Goal: Task Accomplishment & Management: Manage account settings

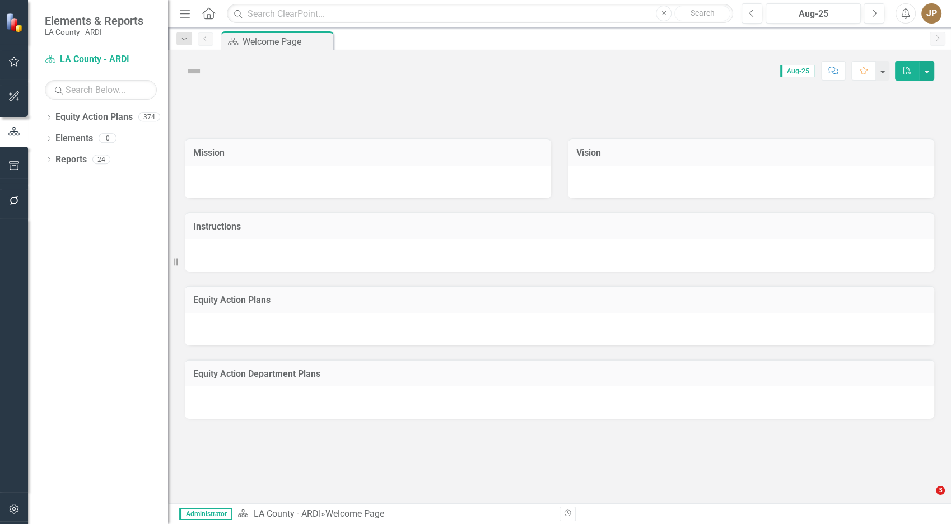
drag, startPoint x: 0, startPoint y: 0, endPoint x: 61, endPoint y: 159, distance: 169.9
click at [49, 117] on icon "Dropdown" at bounding box center [49, 118] width 8 height 6
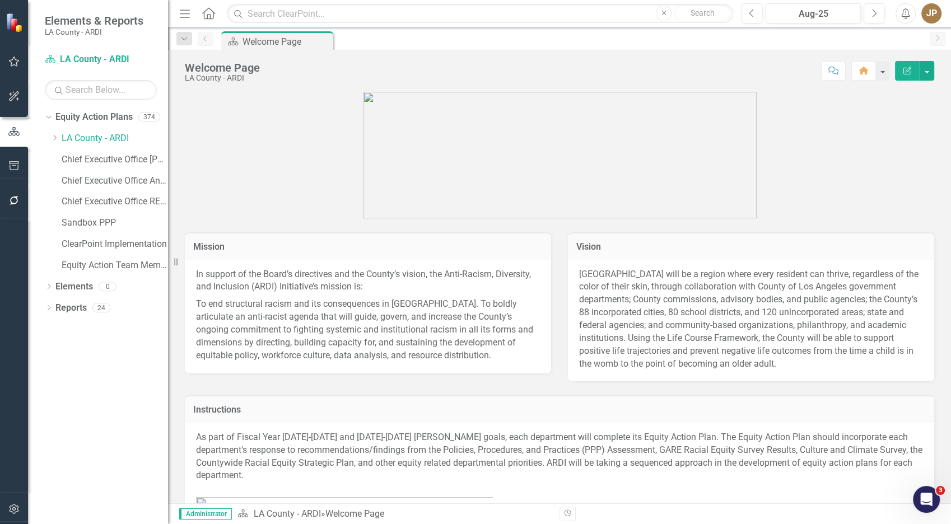
drag, startPoint x: 56, startPoint y: 141, endPoint x: 117, endPoint y: 204, distance: 87.6
click at [56, 141] on div "Dropdown" at bounding box center [54, 139] width 8 height 10
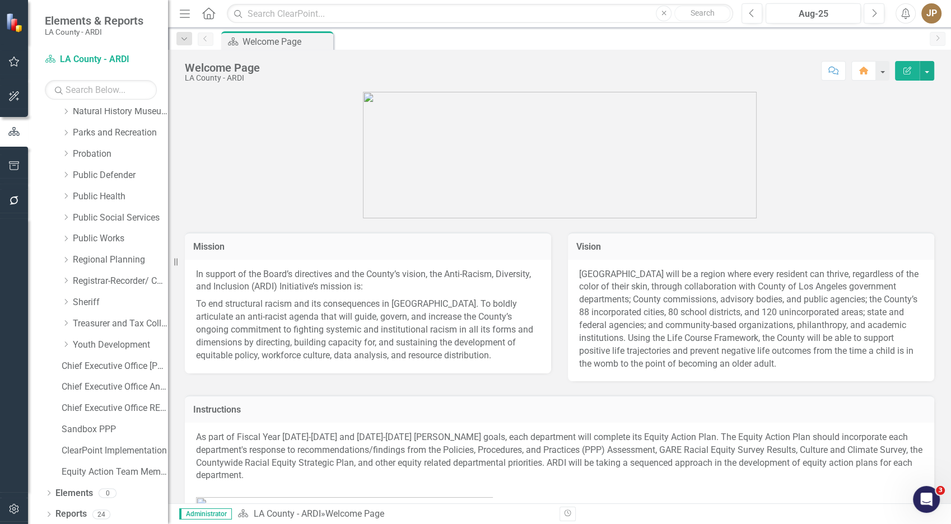
scroll to position [768, 0]
click at [92, 154] on link "Probation" at bounding box center [120, 155] width 95 height 13
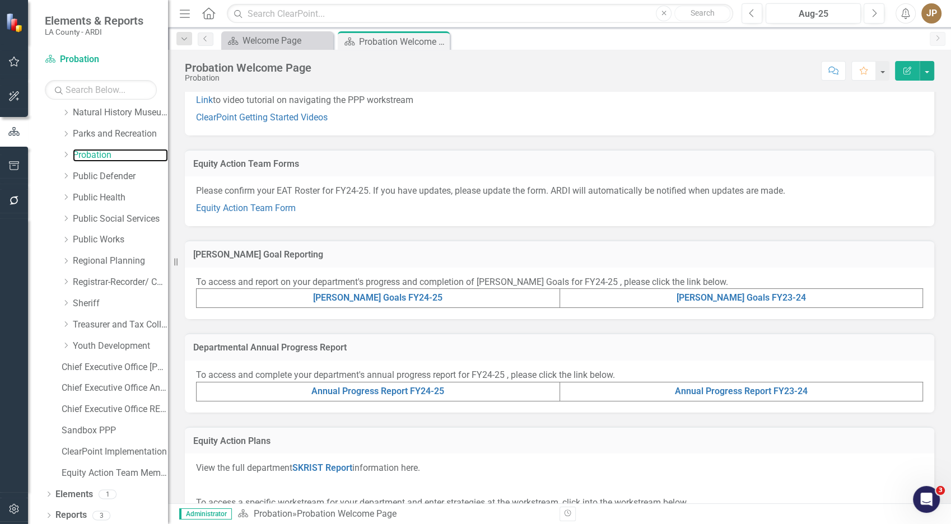
scroll to position [99, 0]
click at [269, 206] on link "Equity Action Team Form" at bounding box center [246, 207] width 100 height 11
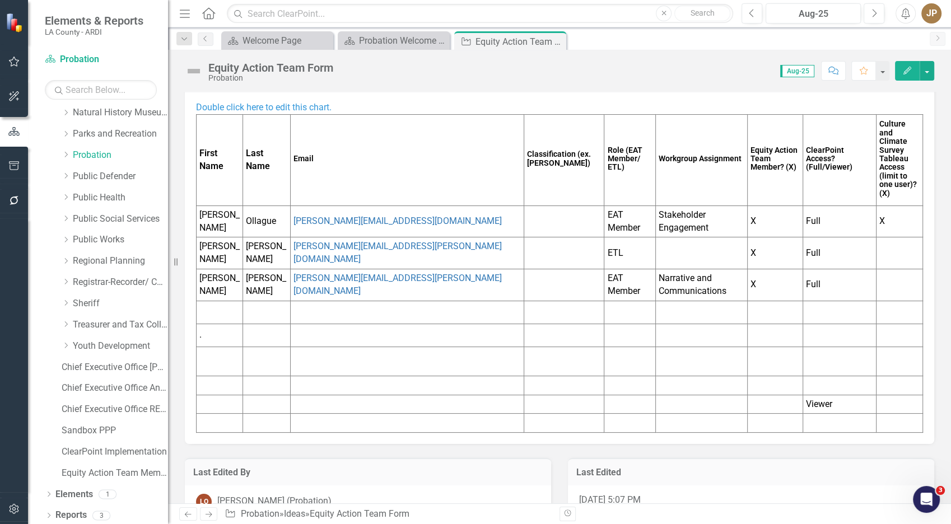
scroll to position [135, 0]
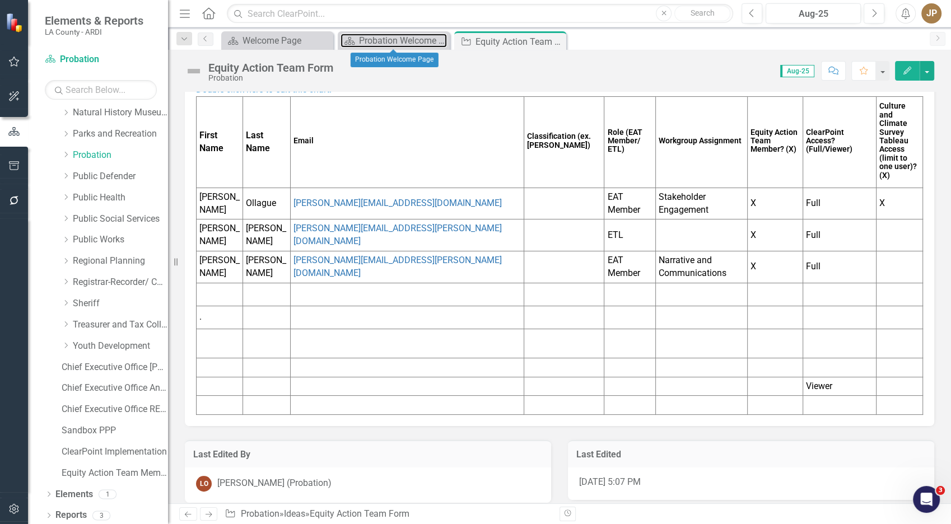
click at [416, 40] on div "Probation Welcome Page" at bounding box center [403, 41] width 88 height 14
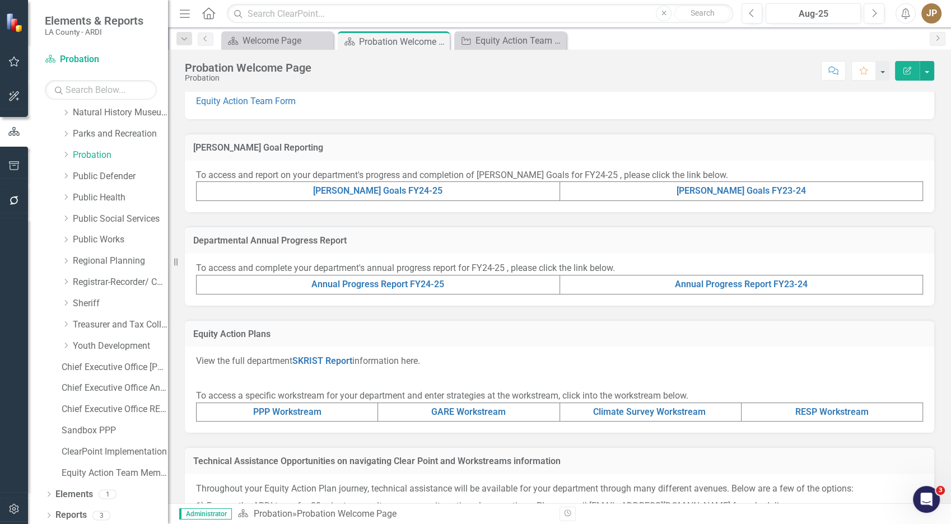
scroll to position [206, 0]
click at [359, 191] on link "[PERSON_NAME] Goals FY24-25" at bounding box center [377, 190] width 129 height 11
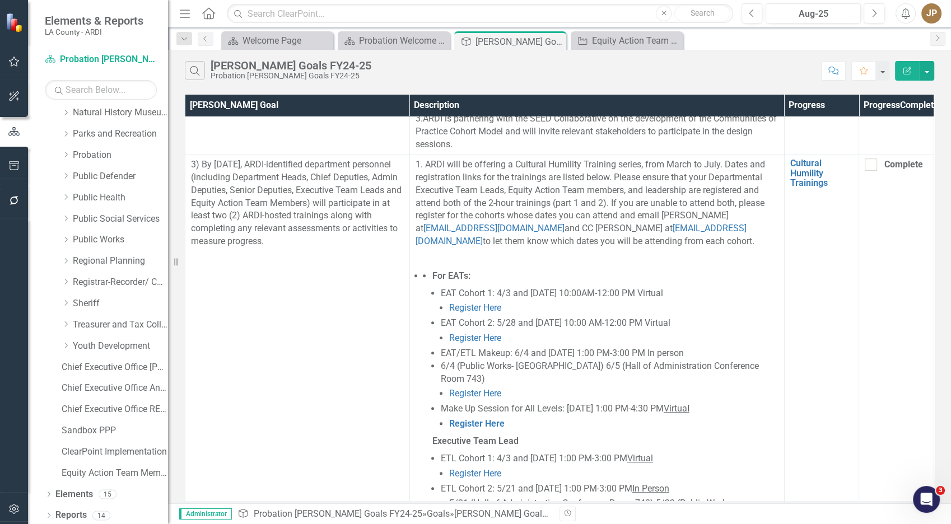
scroll to position [608, 0]
click at [810, 178] on link "Cultural Humility Trainings" at bounding box center [822, 172] width 63 height 30
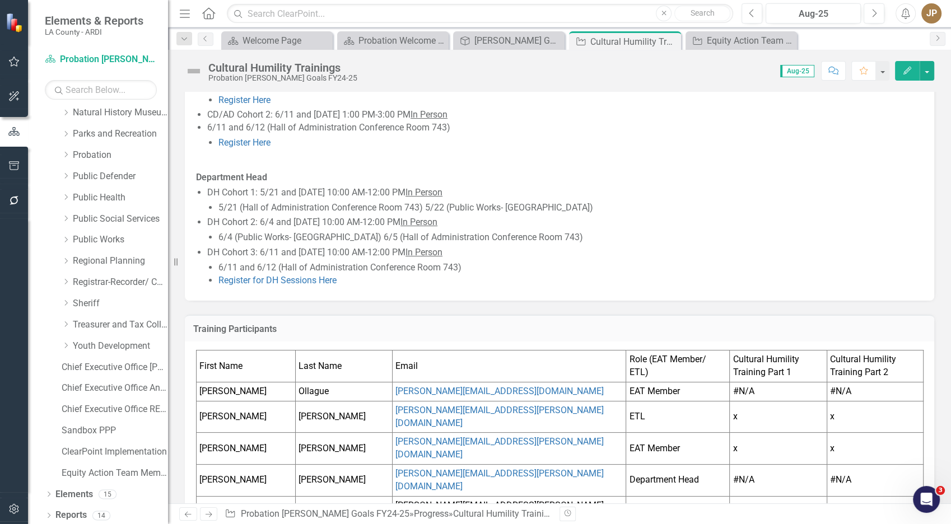
scroll to position [512, 0]
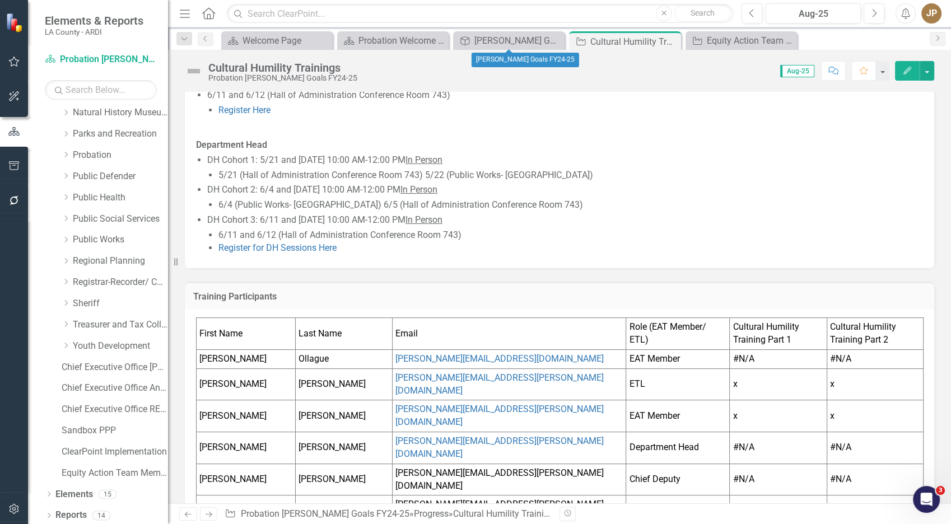
click at [517, 47] on div "Goal [PERSON_NAME] Goals FY24-25 Close" at bounding box center [509, 40] width 112 height 18
click at [516, 41] on div "[PERSON_NAME] Goals FY24-25" at bounding box center [518, 41] width 87 height 14
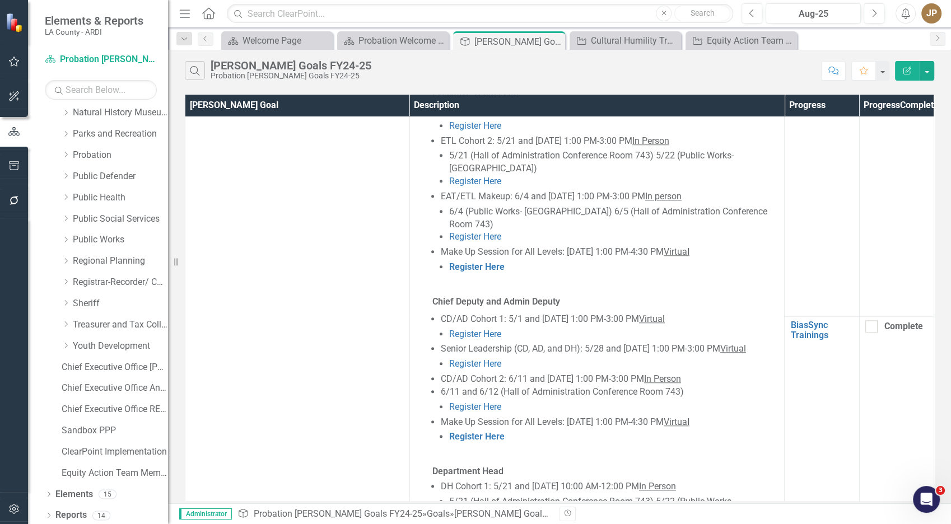
scroll to position [974, 0]
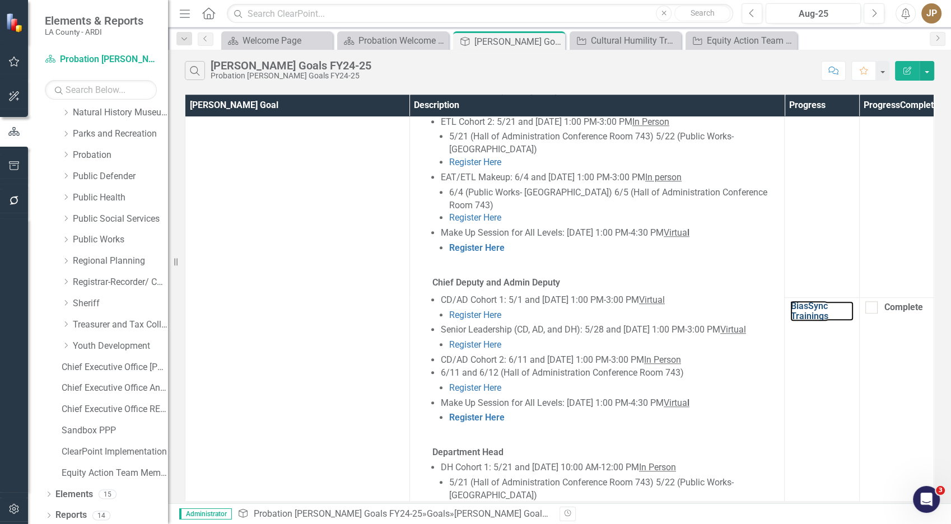
click at [811, 301] on link "BiasSync Trainings" at bounding box center [822, 311] width 63 height 20
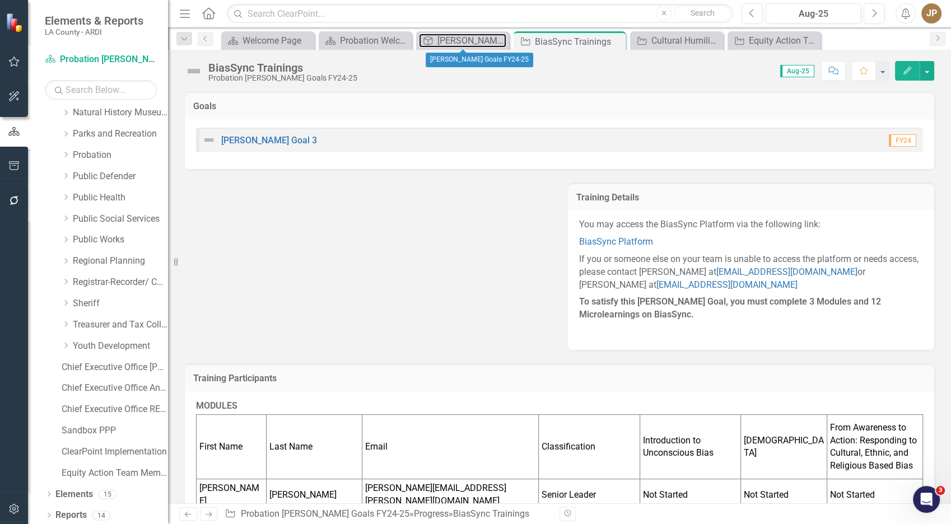
click at [444, 37] on div "[PERSON_NAME] Goals FY24-25" at bounding box center [472, 41] width 69 height 14
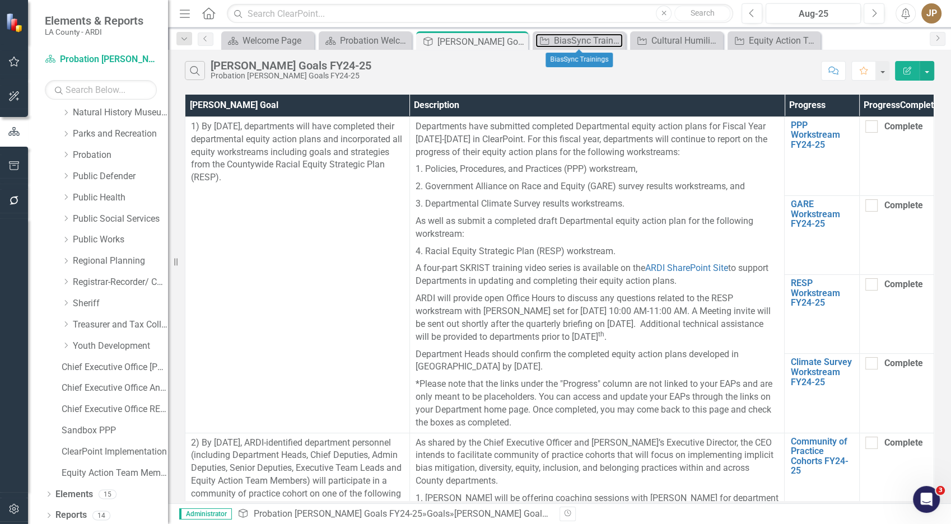
click at [587, 38] on div "BiasSync Trainings" at bounding box center [588, 41] width 69 height 14
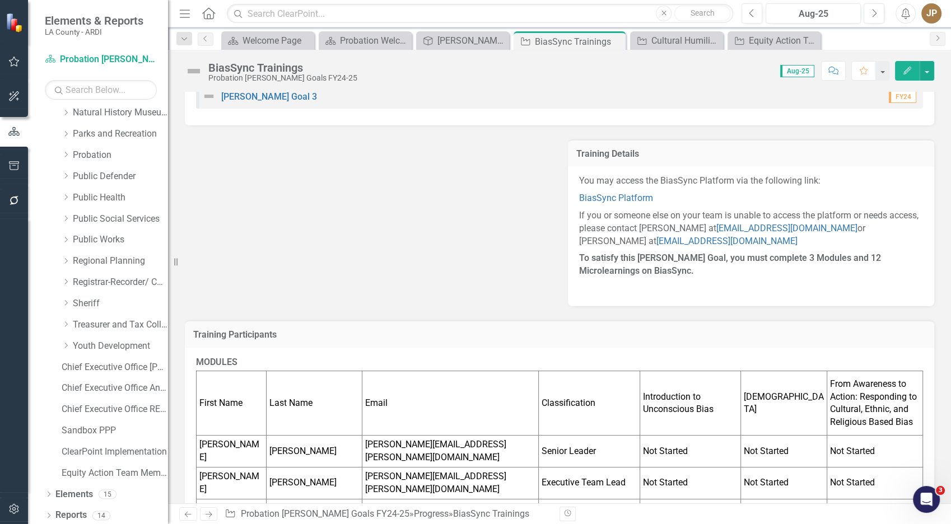
scroll to position [42, 0]
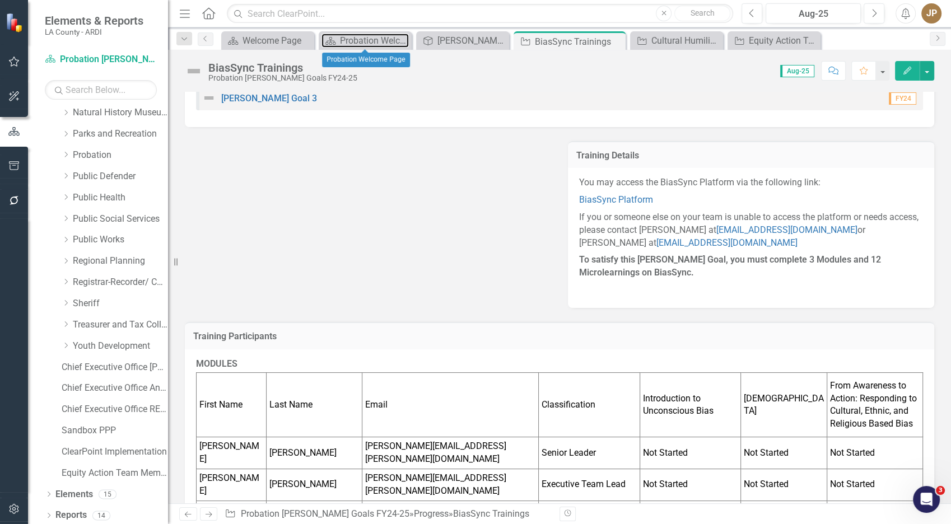
click at [343, 35] on div "Probation Welcome Page" at bounding box center [374, 41] width 69 height 14
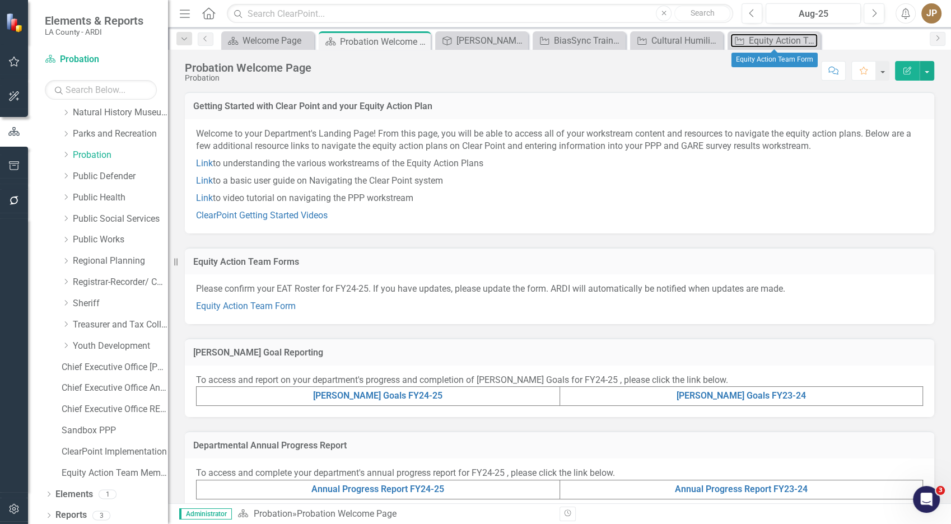
click at [757, 41] on div "Equity Action Team Form" at bounding box center [783, 41] width 69 height 14
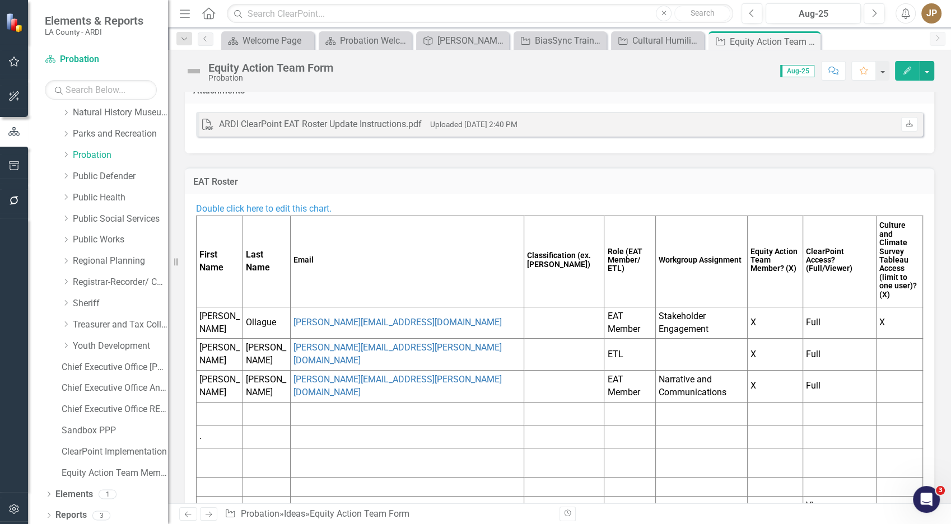
scroll to position [16, 0]
click at [178, 18] on button "Menu" at bounding box center [185, 13] width 15 height 19
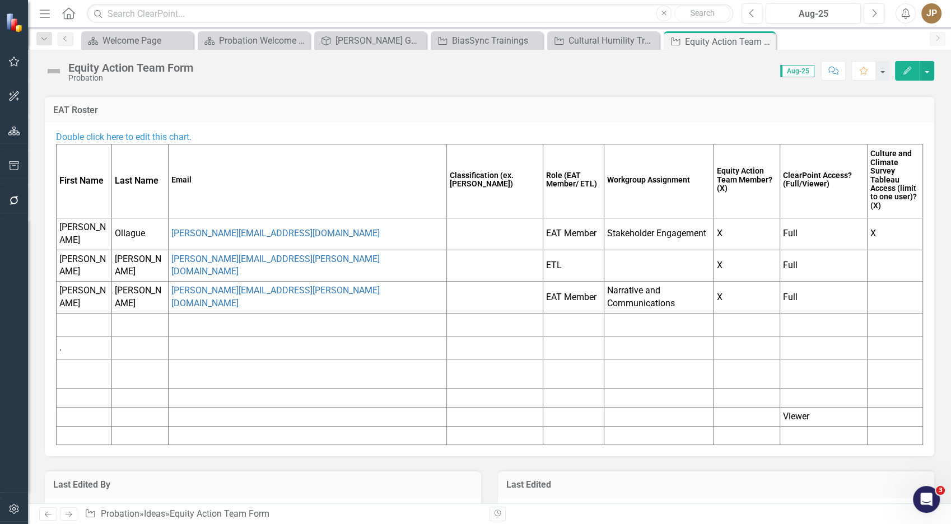
scroll to position [109, 0]
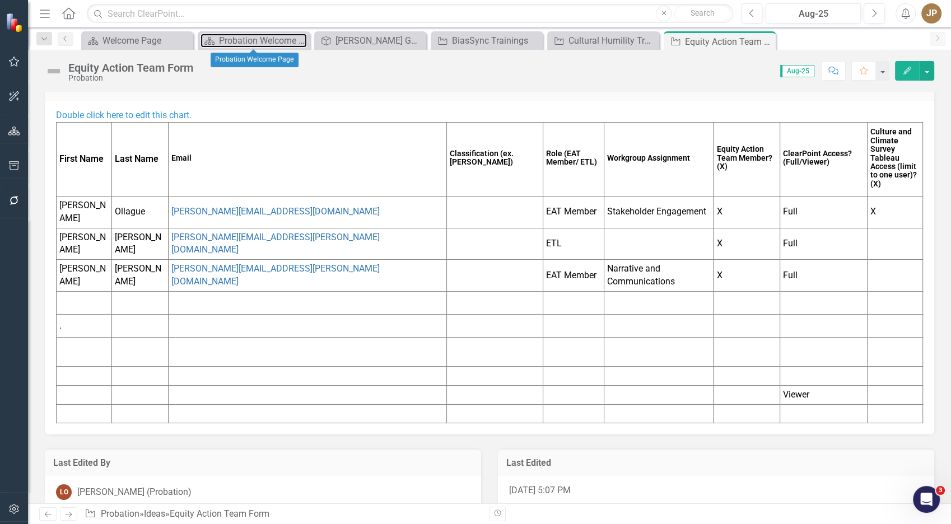
click at [273, 38] on div "Probation Welcome Page" at bounding box center [263, 41] width 88 height 14
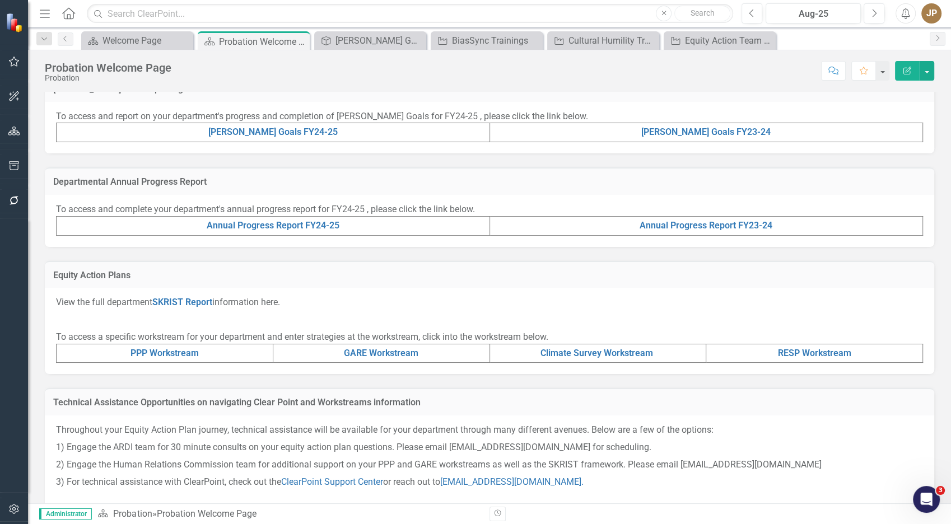
scroll to position [287, 0]
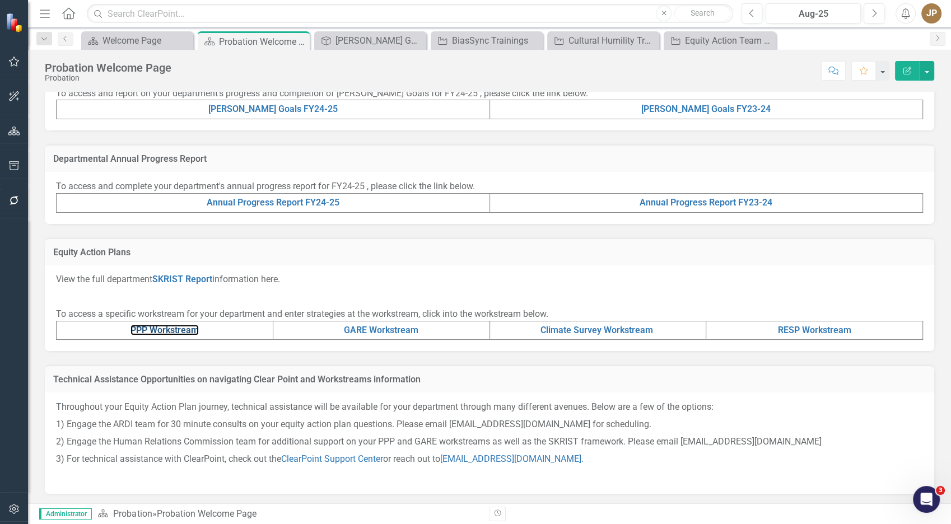
click at [173, 329] on link "PPP Workstream" at bounding box center [165, 330] width 68 height 11
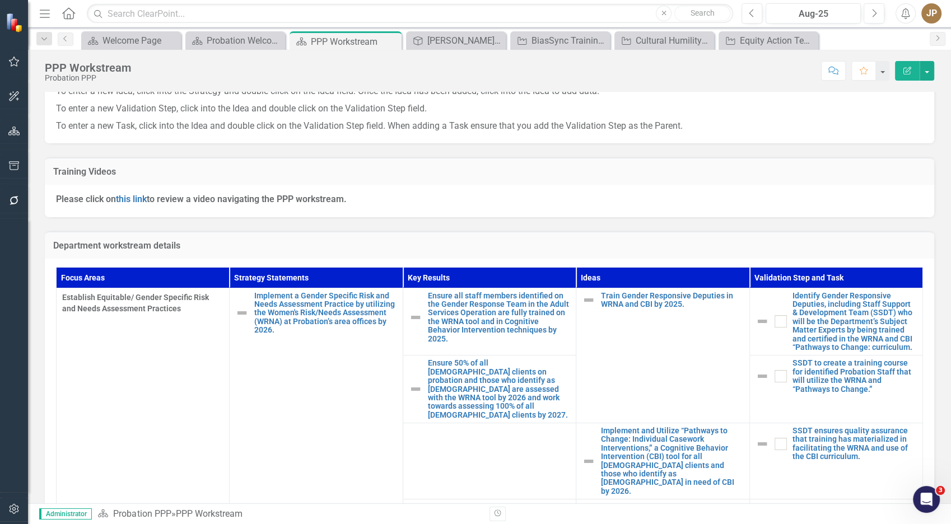
scroll to position [305, 0]
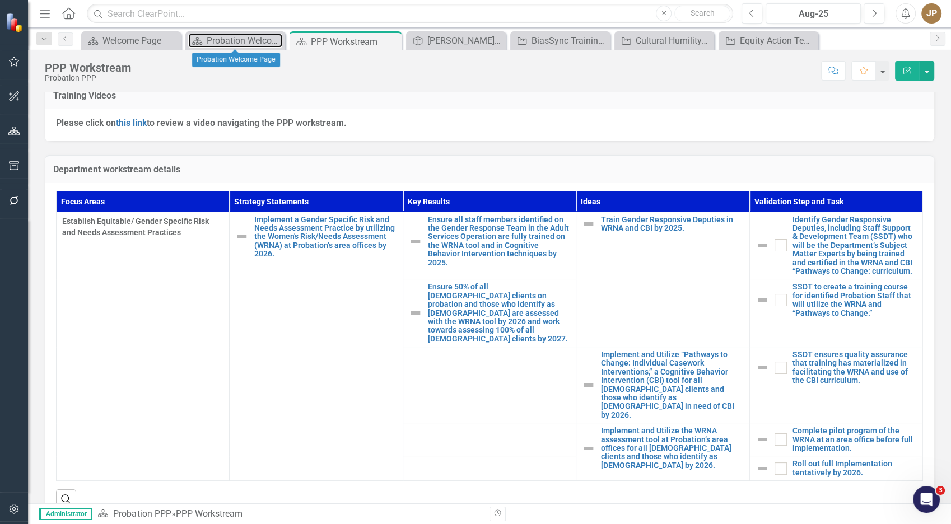
click at [247, 44] on div "Probation Welcome Page" at bounding box center [245, 41] width 76 height 14
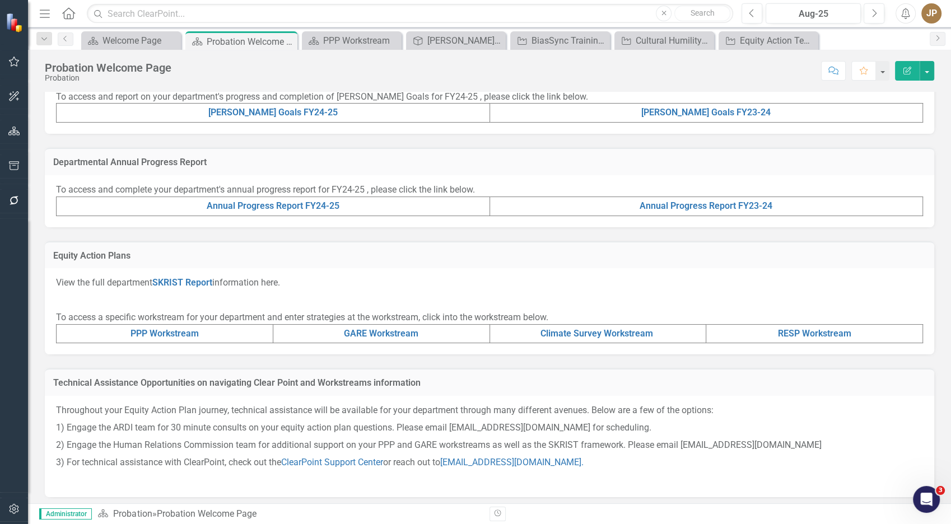
scroll to position [287, 0]
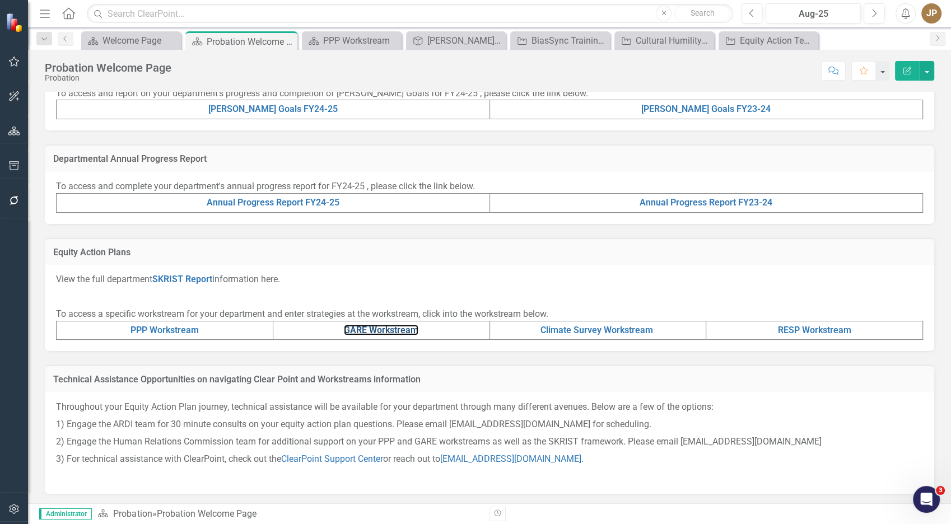
click at [373, 326] on link "GARE Workstream" at bounding box center [381, 330] width 75 height 11
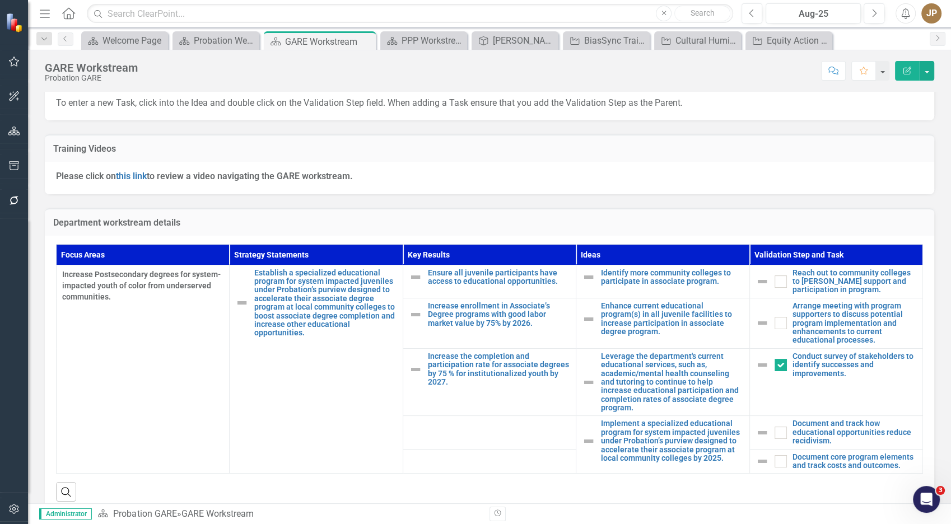
scroll to position [270, 0]
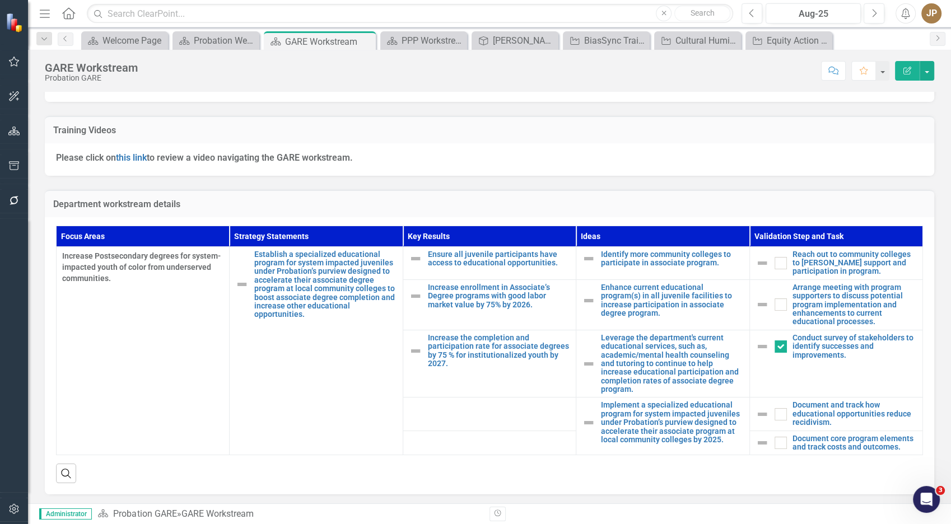
click at [220, 32] on div "Equity Action Plan Probation Welcome Page Close" at bounding box center [216, 40] width 87 height 18
click at [226, 43] on div "Probation Welcome Page" at bounding box center [225, 41] width 63 height 14
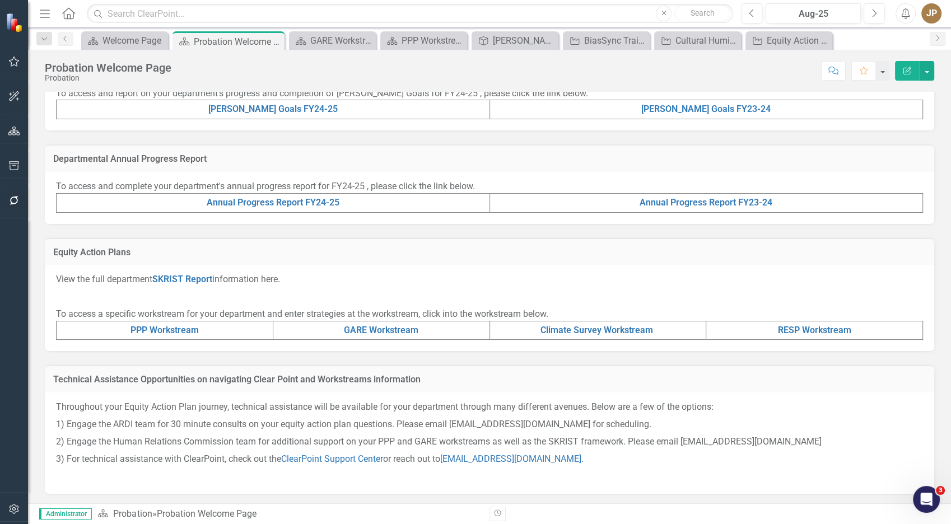
scroll to position [287, 0]
click at [596, 322] on td "Climate Survey Workstream" at bounding box center [598, 330] width 217 height 19
click at [597, 332] on link "Climate Survey Workstream" at bounding box center [597, 330] width 113 height 11
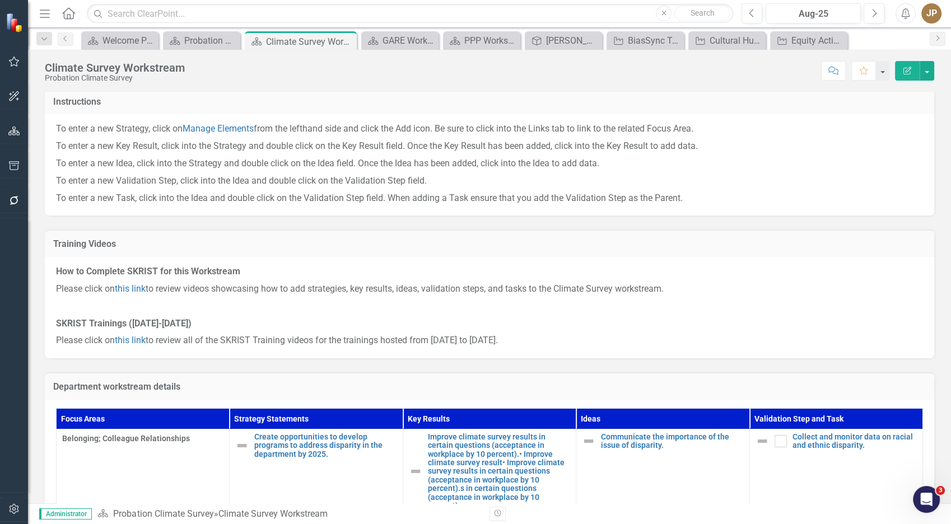
scroll to position [95, 0]
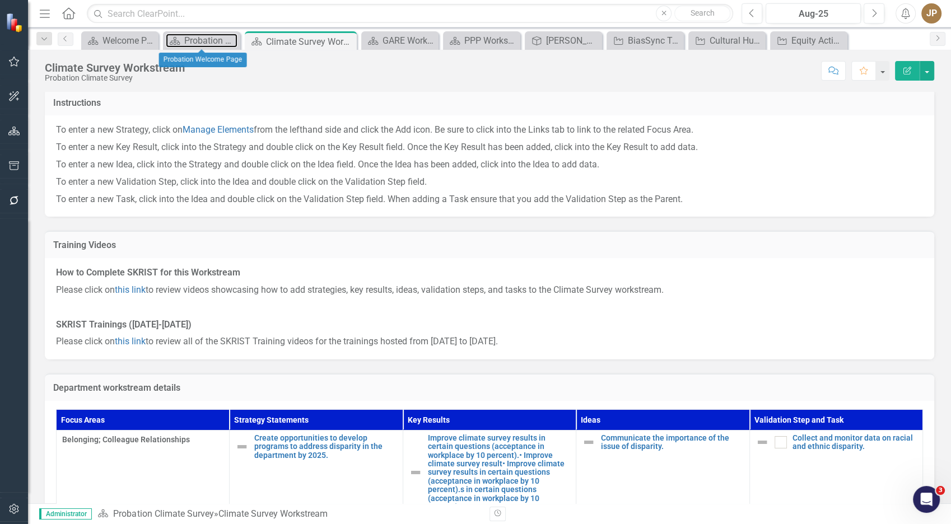
click at [212, 45] on div "Probation Welcome Page" at bounding box center [210, 41] width 53 height 14
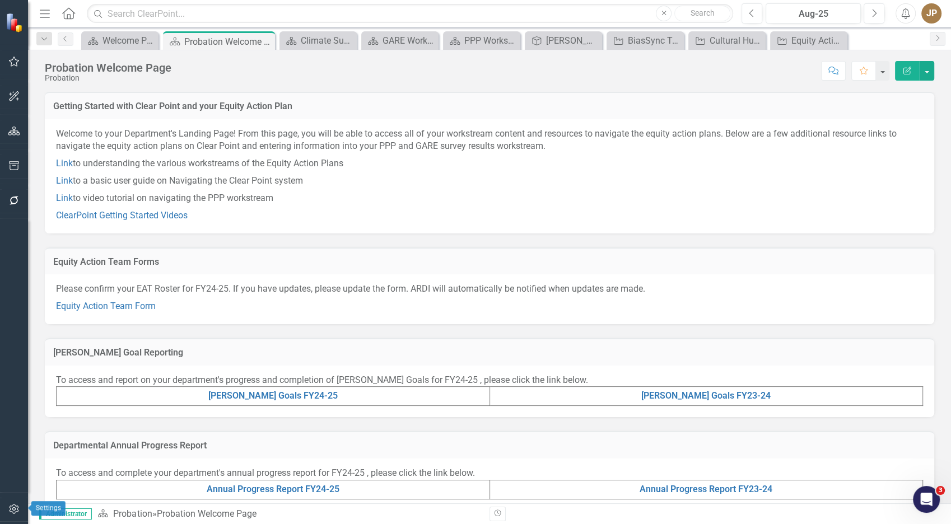
click at [12, 505] on icon "button" at bounding box center [14, 509] width 12 height 9
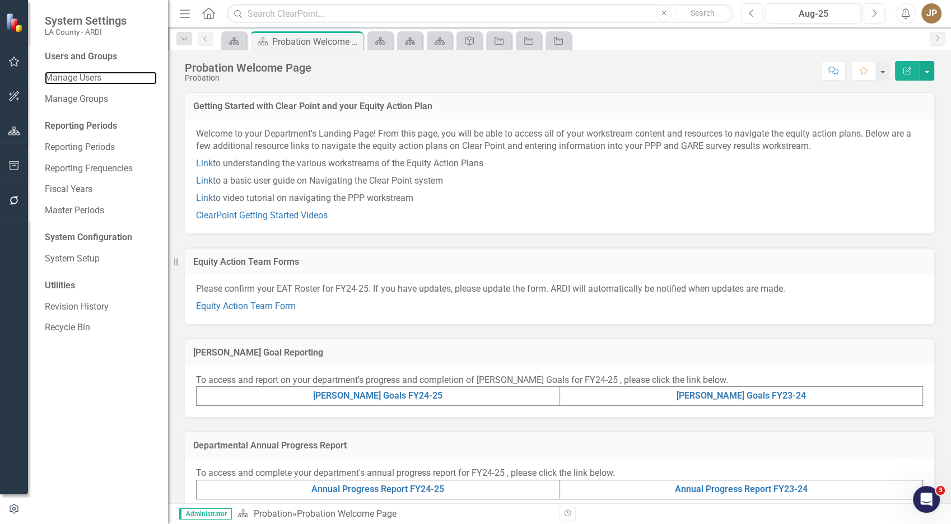
click at [96, 74] on link "Manage Users" at bounding box center [101, 78] width 112 height 13
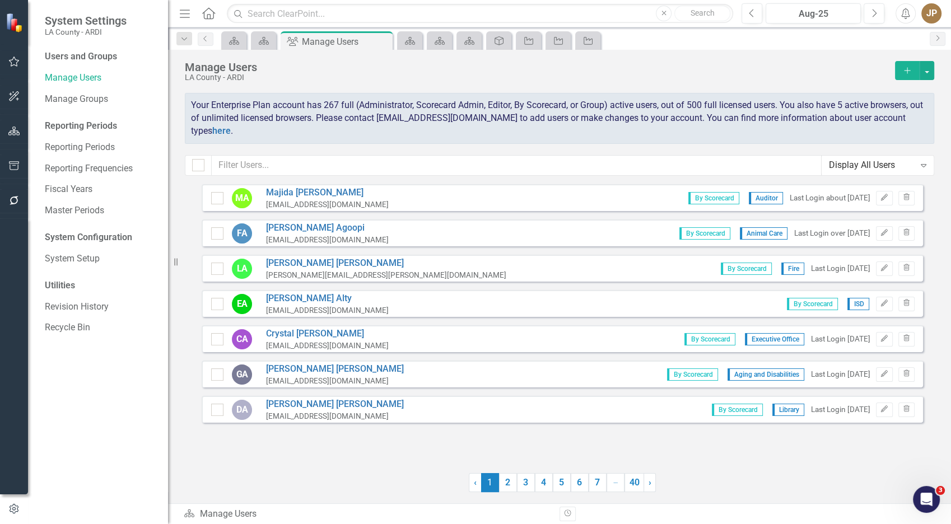
click at [898, 66] on button "Add" at bounding box center [907, 70] width 25 height 19
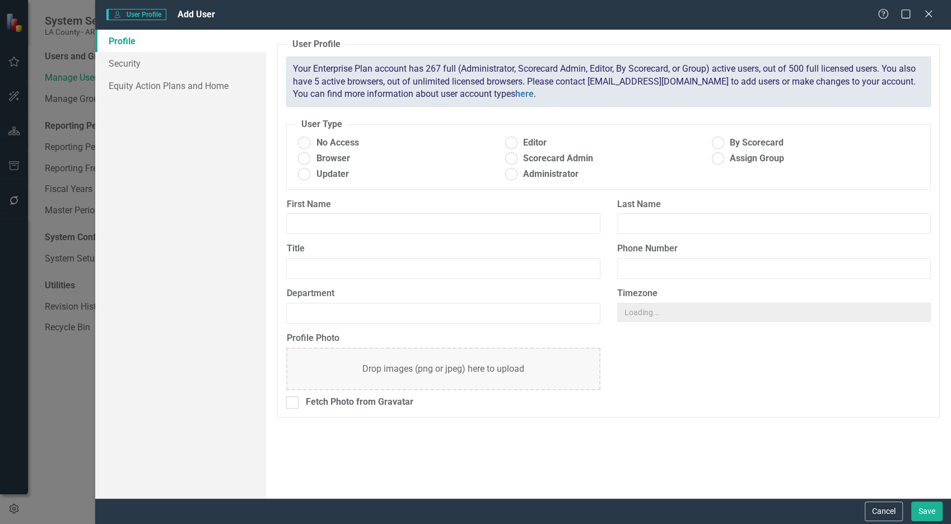
radio input "true"
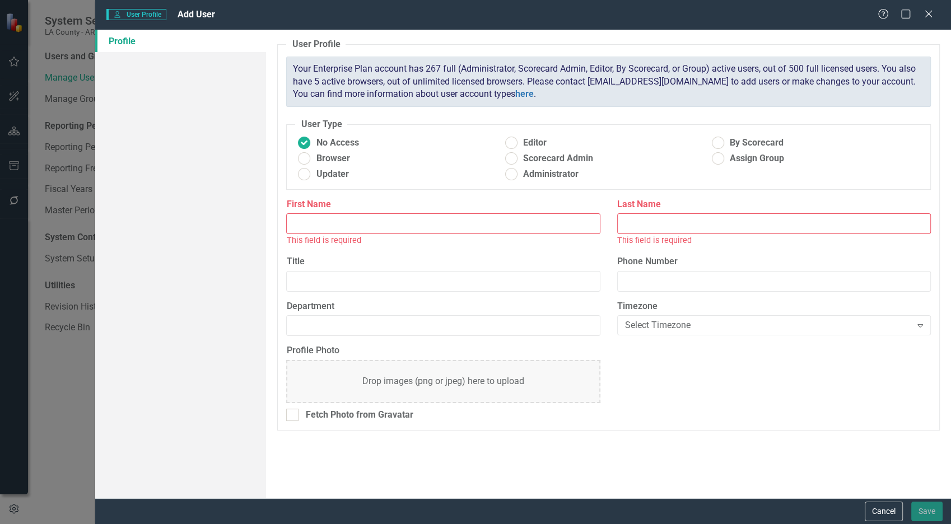
click at [406, 222] on input "First Name" at bounding box center [443, 223] width 314 height 21
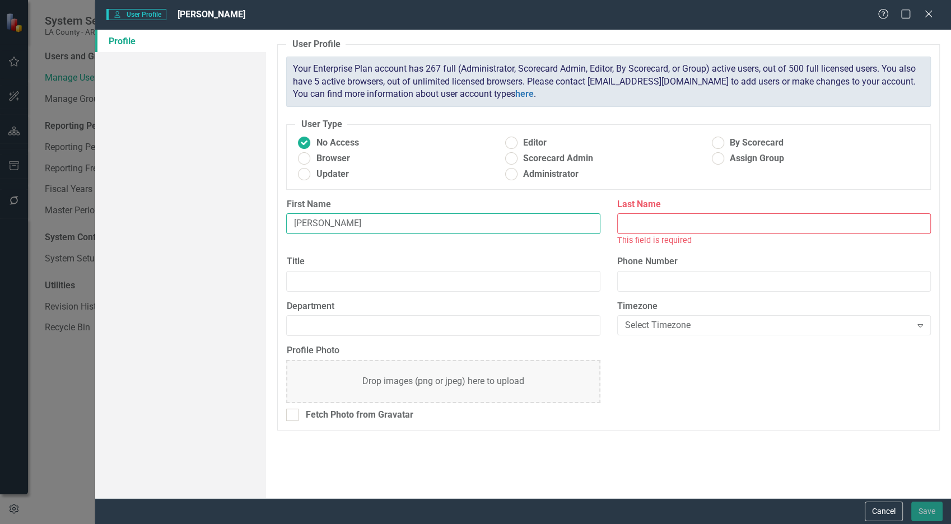
type input "[PERSON_NAME]"
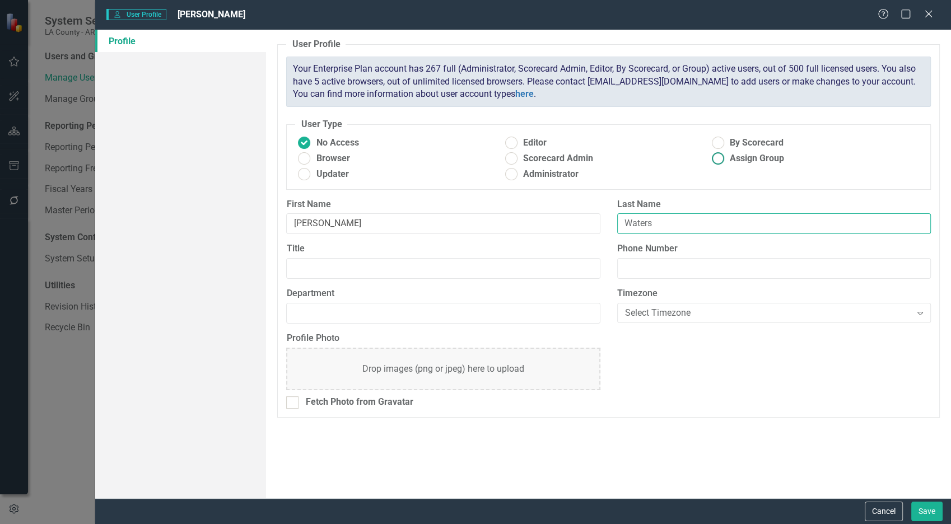
type input "Waters"
click at [726, 147] on ins at bounding box center [717, 142] width 17 height 17
click at [726, 147] on input "By Scorecard" at bounding box center [717, 142] width 17 height 17
radio input "true"
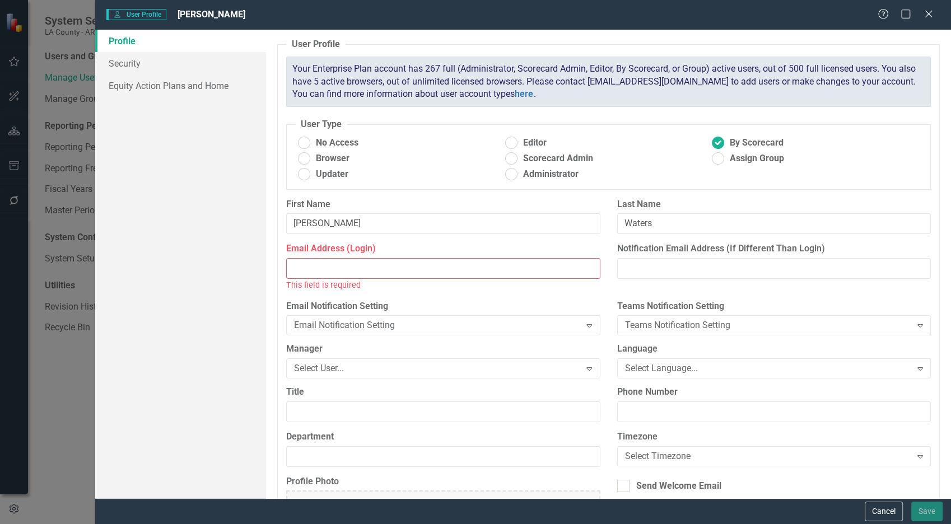
drag, startPoint x: 437, startPoint y: 272, endPoint x: 405, endPoint y: 230, distance: 52.7
click at [437, 272] on input "Email Address (Login)" at bounding box center [443, 268] width 314 height 21
click at [426, 271] on input "Email Address (Login)" at bounding box center [443, 268] width 314 height 21
paste input "[PERSON_NAME][EMAIL_ADDRESS][PERSON_NAME][DOMAIN_NAME]"
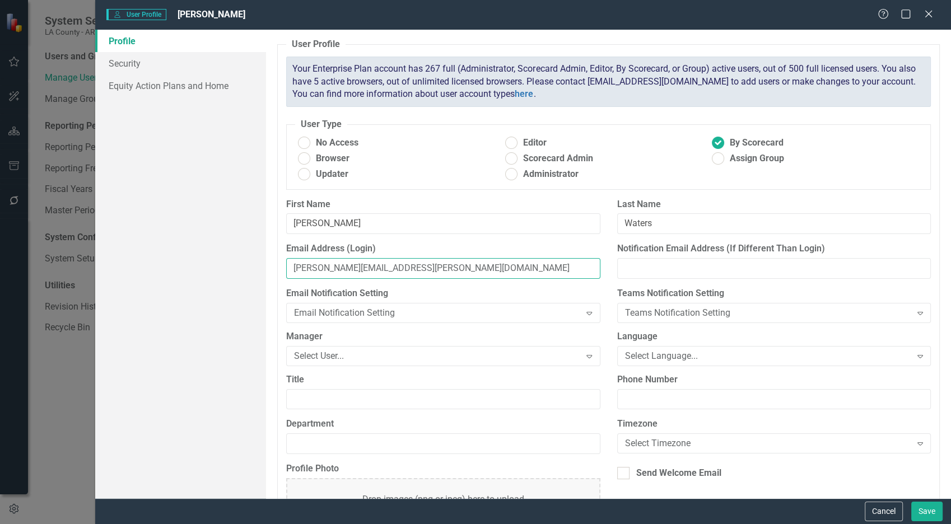
type input "[PERSON_NAME][EMAIL_ADDRESS][PERSON_NAME][DOMAIN_NAME]"
click at [528, 294] on label "Email Notification Setting" at bounding box center [443, 293] width 314 height 13
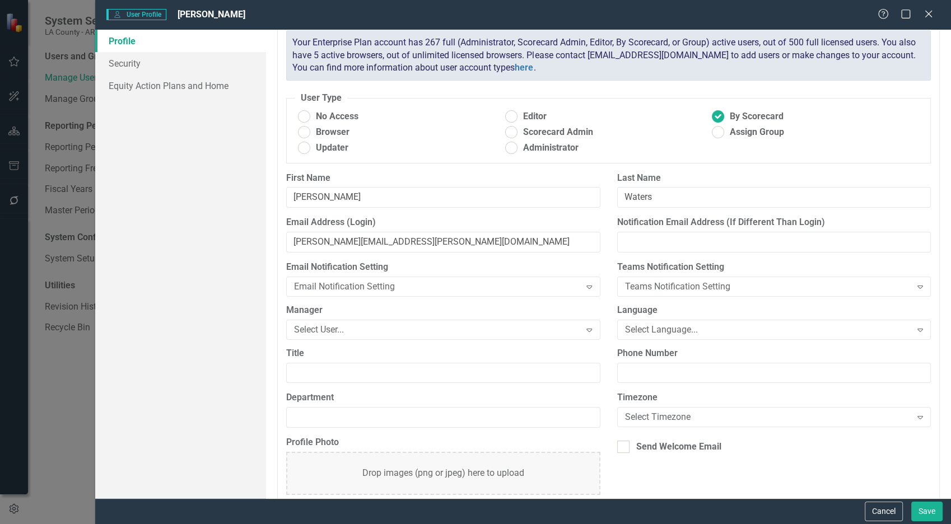
scroll to position [58, 0]
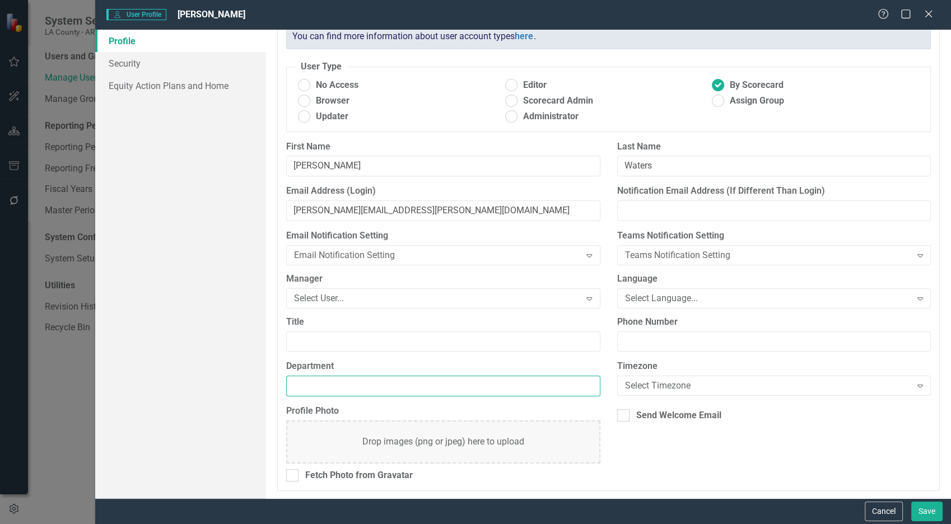
click at [402, 383] on input "Department" at bounding box center [443, 386] width 314 height 21
type input "O"
type input "Probation"
click at [129, 85] on link "Equity Action Plans and Home" at bounding box center [180, 86] width 171 height 22
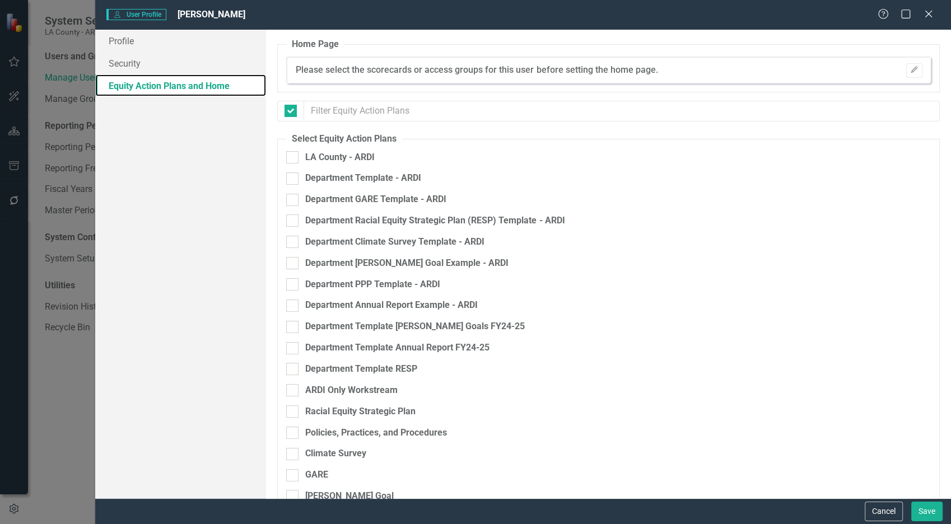
checkbox input "false"
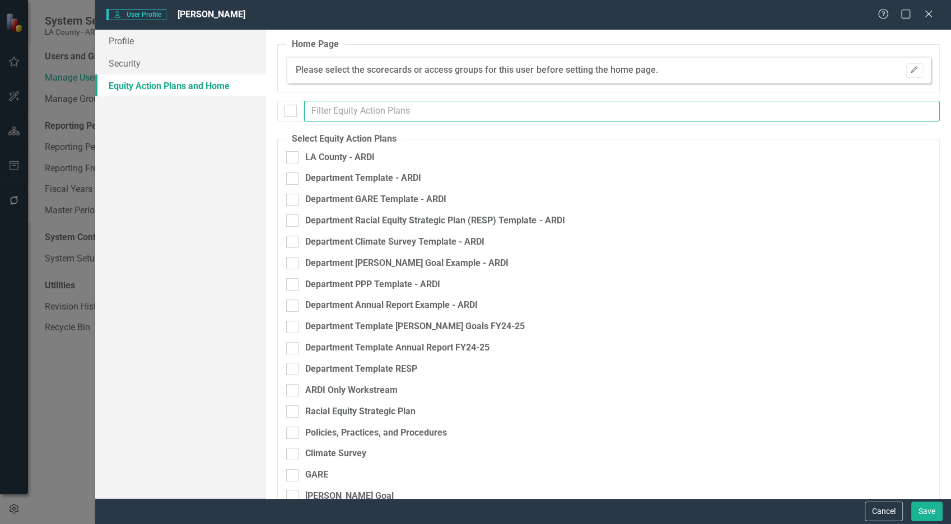
click at [471, 101] on input "text" at bounding box center [622, 111] width 636 height 21
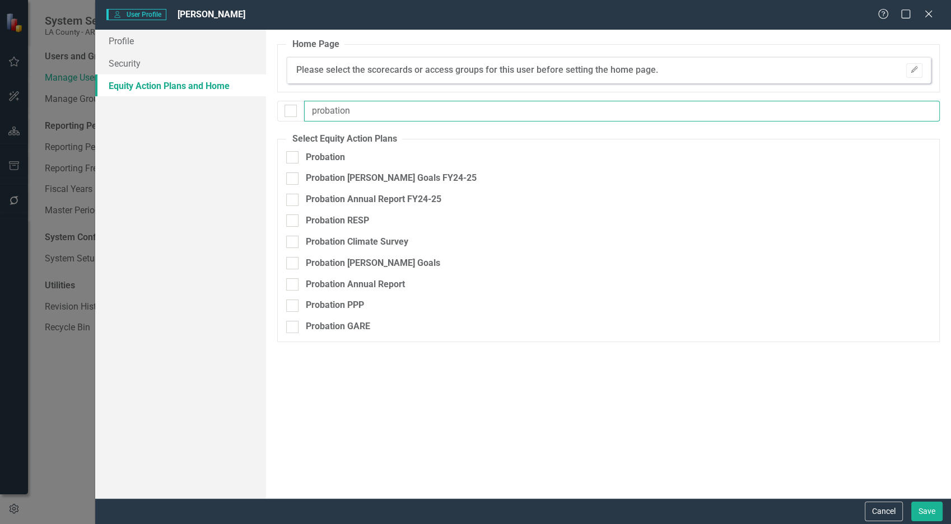
type input "probation"
click at [329, 159] on div "Probation" at bounding box center [324, 157] width 39 height 13
click at [294, 159] on input "Probation" at bounding box center [289, 154] width 7 height 7
checkbox input "true"
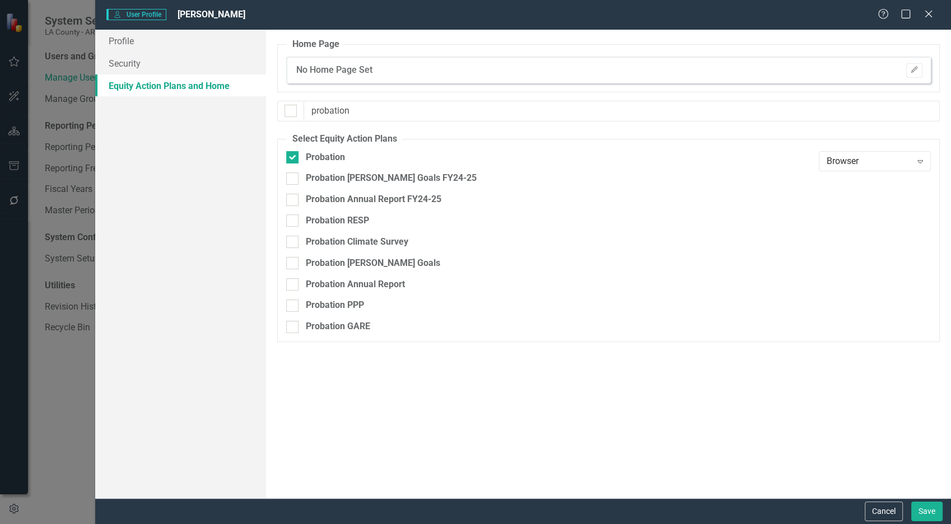
click at [328, 173] on div "Probation [PERSON_NAME] Goals FY24-25" at bounding box center [390, 178] width 171 height 13
click at [294, 173] on input "Probation [PERSON_NAME] Goals FY24-25" at bounding box center [289, 176] width 7 height 7
checkbox input "true"
click at [326, 200] on div "Probation Annual Report FY24-25" at bounding box center [373, 199] width 136 height 13
click at [294, 200] on input "Probation Annual Report FY24-25" at bounding box center [289, 197] width 7 height 7
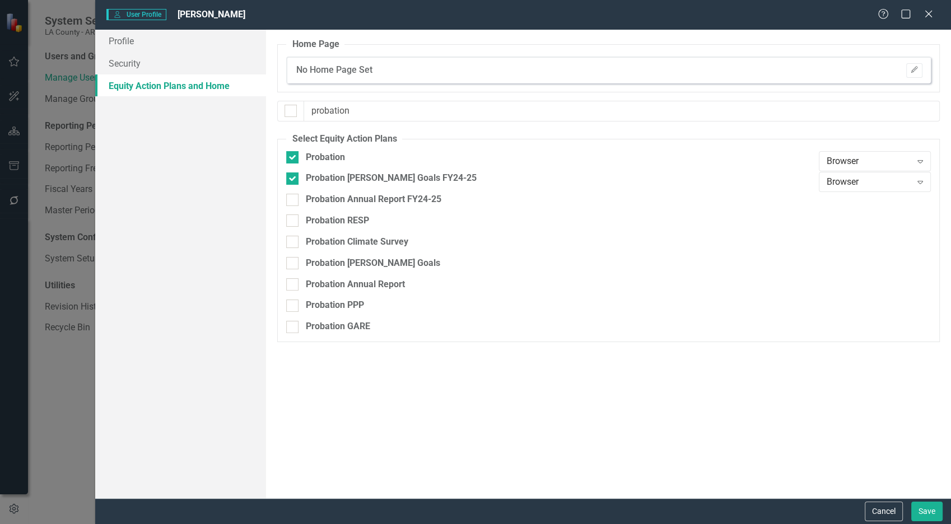
checkbox input "true"
drag, startPoint x: 324, startPoint y: 236, endPoint x: 328, endPoint y: 226, distance: 10.1
click at [324, 236] on div "Probation Climate Survey" at bounding box center [356, 242] width 103 height 13
click at [294, 236] on input "Probation Climate Survey" at bounding box center [289, 239] width 7 height 7
checkbox input "true"
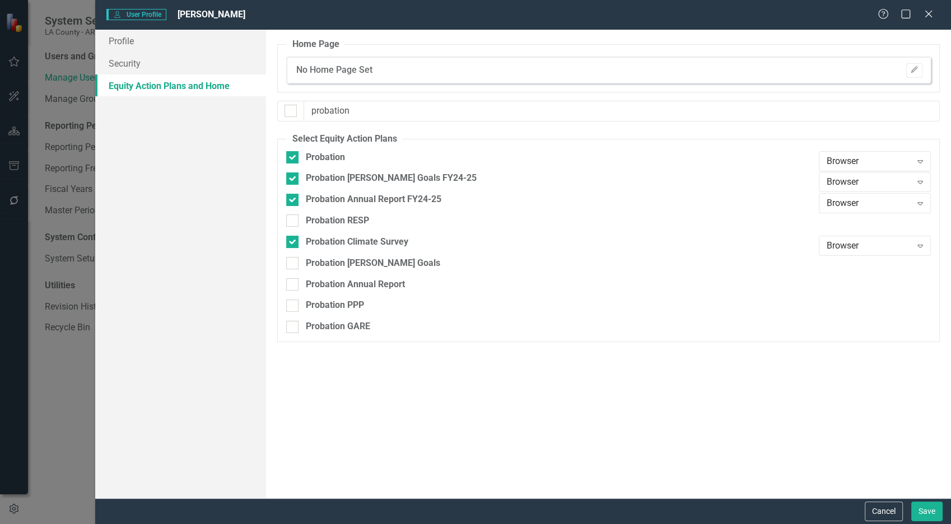
click at [328, 226] on div "Probation RESP" at bounding box center [336, 221] width 63 height 13
click at [294, 222] on input "Probation RESP" at bounding box center [289, 218] width 7 height 7
checkbox input "true"
click at [331, 258] on div "Probation [PERSON_NAME] Goals" at bounding box center [372, 263] width 134 height 13
click at [294, 258] on input "Probation [PERSON_NAME] Goals" at bounding box center [289, 260] width 7 height 7
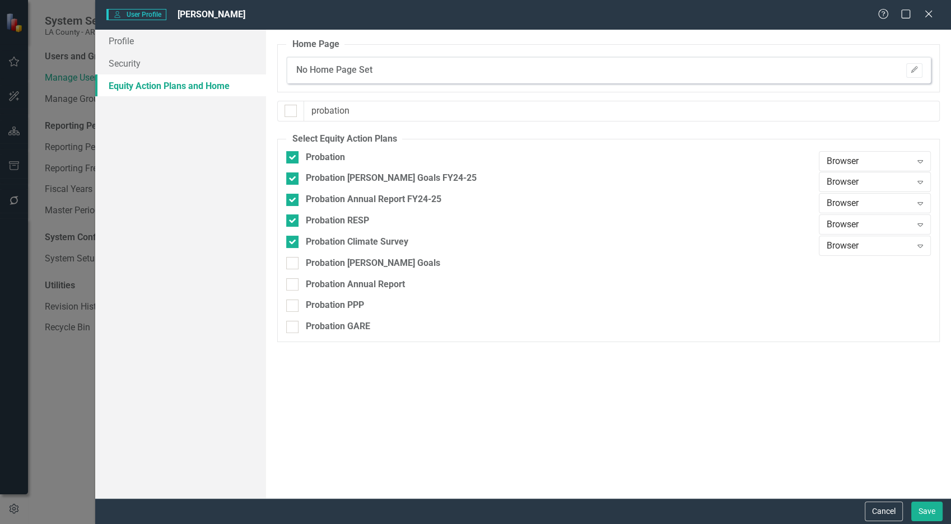
checkbox input "true"
click at [328, 282] on div "Probation Annual Report" at bounding box center [354, 284] width 99 height 13
click at [294, 282] on input "Probation Annual Report" at bounding box center [289, 281] width 7 height 7
checkbox input "true"
click at [326, 302] on div "Probation PPP" at bounding box center [334, 305] width 58 height 13
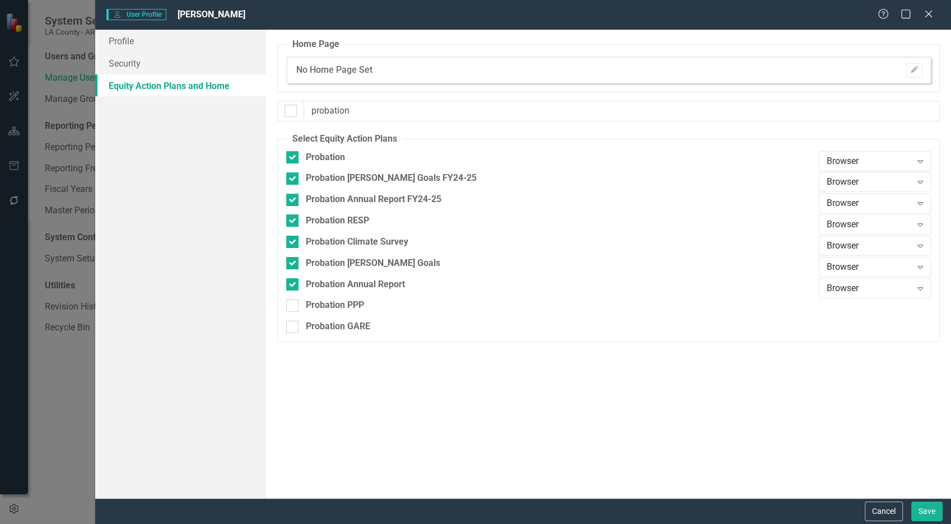
click at [294, 302] on input "Probation PPP" at bounding box center [289, 303] width 7 height 7
checkbox input "true"
click at [322, 335] on div "Probation GARE" at bounding box center [549, 331] width 527 height 21
click at [324, 328] on div "Probation GARE" at bounding box center [337, 327] width 64 height 13
click at [294, 328] on input "Probation GARE" at bounding box center [289, 324] width 7 height 7
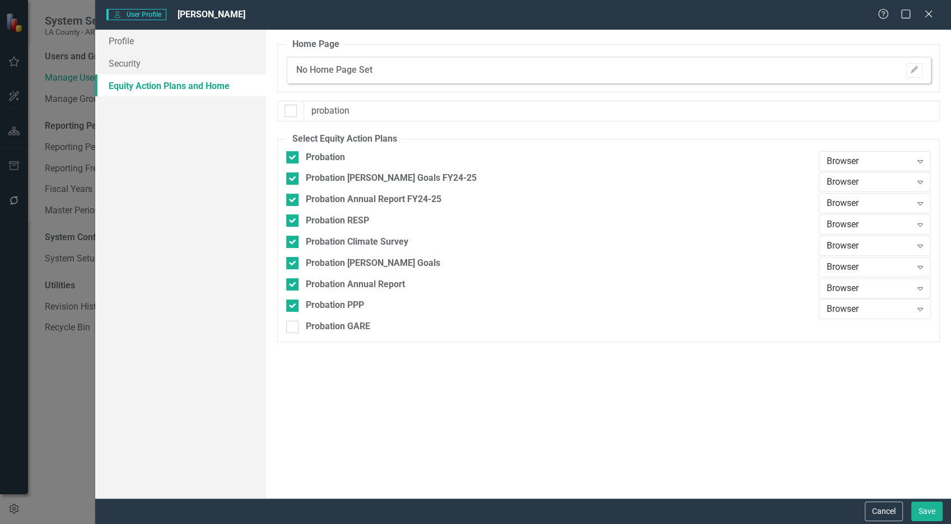
checkbox input "true"
click at [901, 161] on div "Browser" at bounding box center [869, 161] width 85 height 13
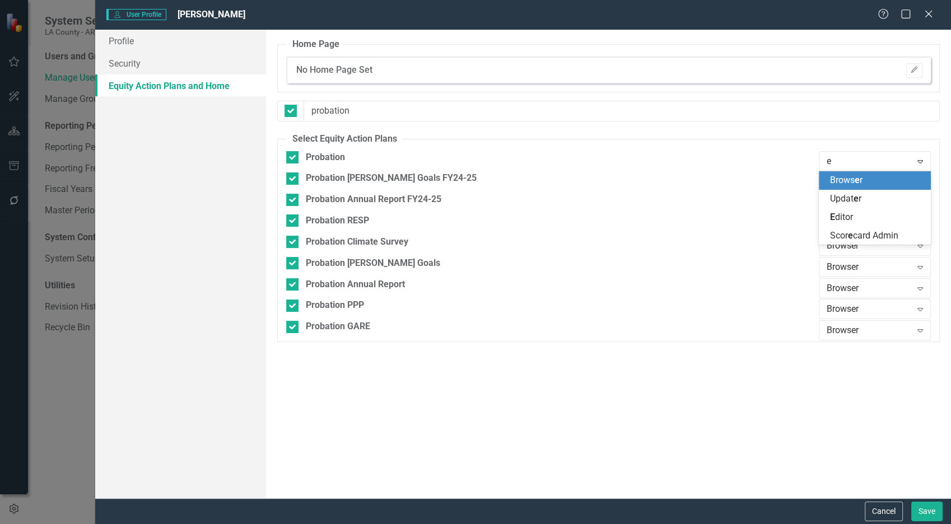
type input "ed"
click at [890, 177] on div "[PERSON_NAME]" at bounding box center [877, 180] width 94 height 13
click at [888, 180] on div "Browser" at bounding box center [869, 182] width 85 height 13
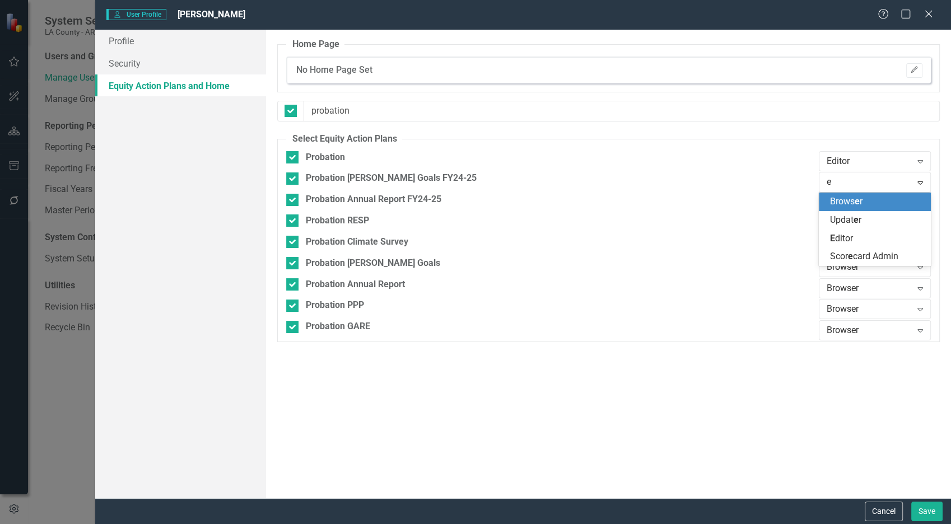
type input "ed"
click at [872, 197] on div "[PERSON_NAME]" at bounding box center [877, 202] width 94 height 13
click at [872, 199] on div "Browser" at bounding box center [869, 203] width 85 height 13
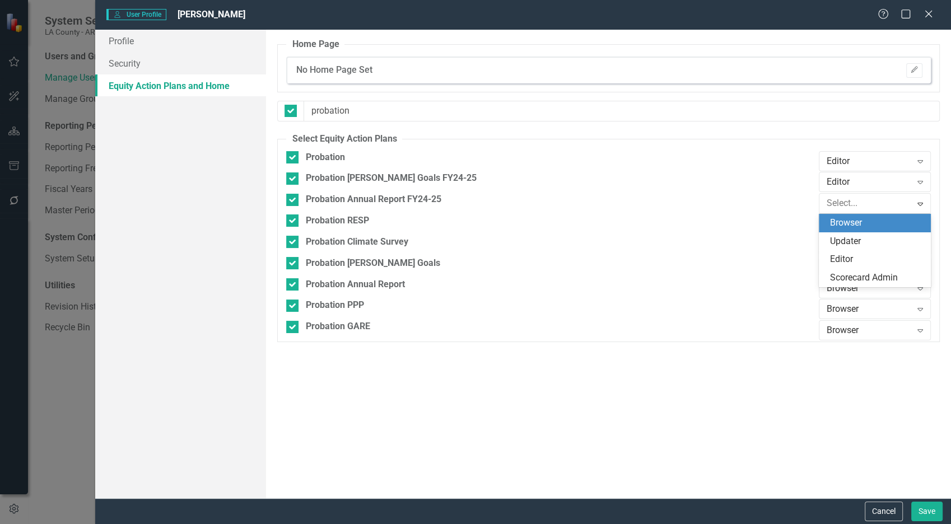
type input "d"
click at [857, 238] on div "E d itor" at bounding box center [877, 241] width 94 height 13
click at [862, 216] on div "Browser Expand" at bounding box center [875, 225] width 112 height 20
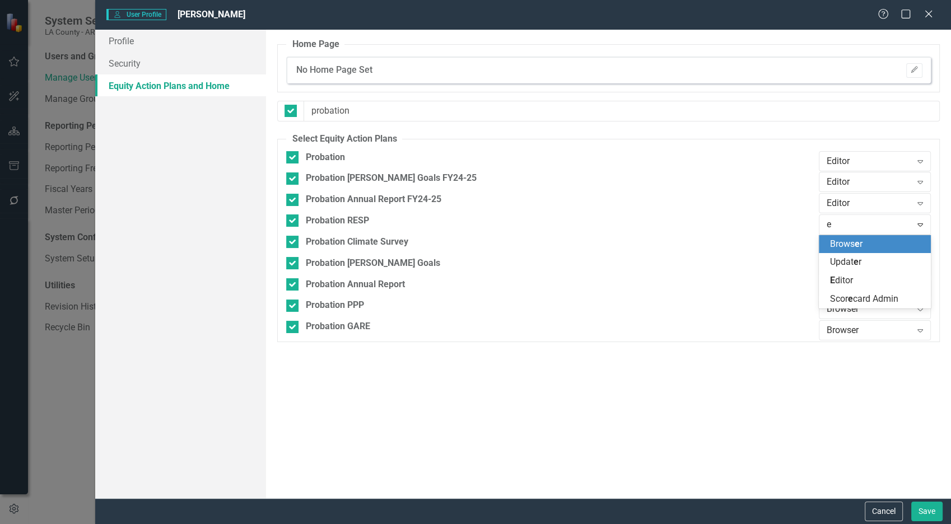
type input "ed"
click at [855, 240] on div "[PERSON_NAME]" at bounding box center [877, 244] width 94 height 13
click at [855, 240] on div "Browser" at bounding box center [869, 246] width 85 height 13
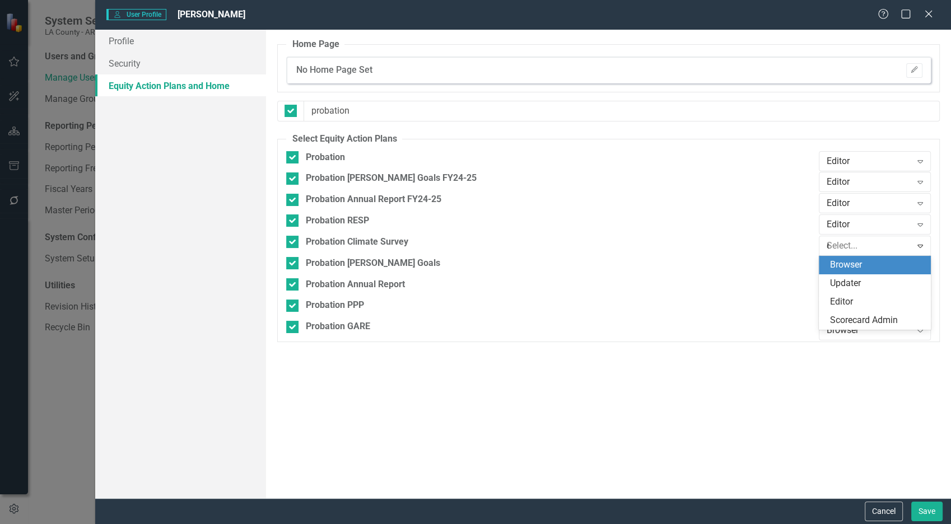
type input "ed"
click at [848, 263] on span "[PERSON_NAME]" at bounding box center [841, 264] width 23 height 11
click at [848, 263] on div "Browser" at bounding box center [869, 267] width 85 height 13
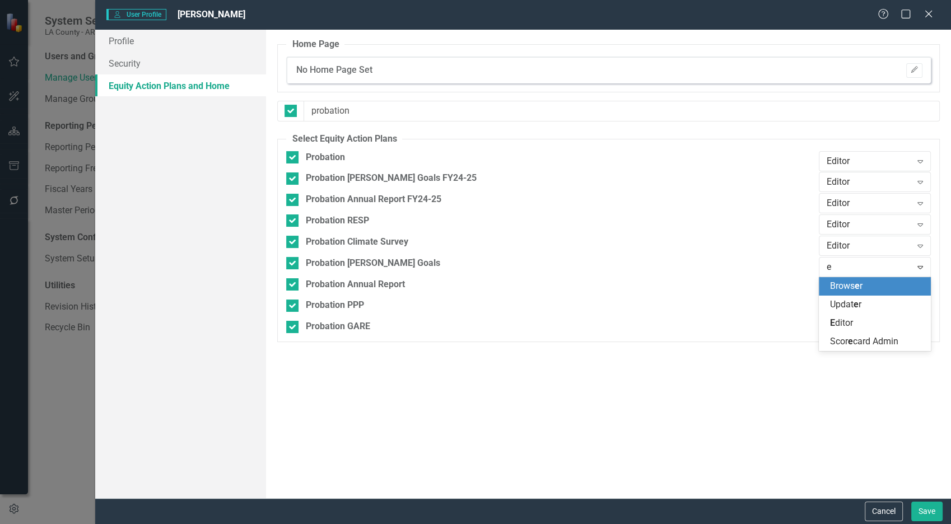
type input "ed"
click at [848, 289] on span "[PERSON_NAME]" at bounding box center [841, 286] width 23 height 11
click at [848, 289] on div "Browser" at bounding box center [869, 288] width 85 height 13
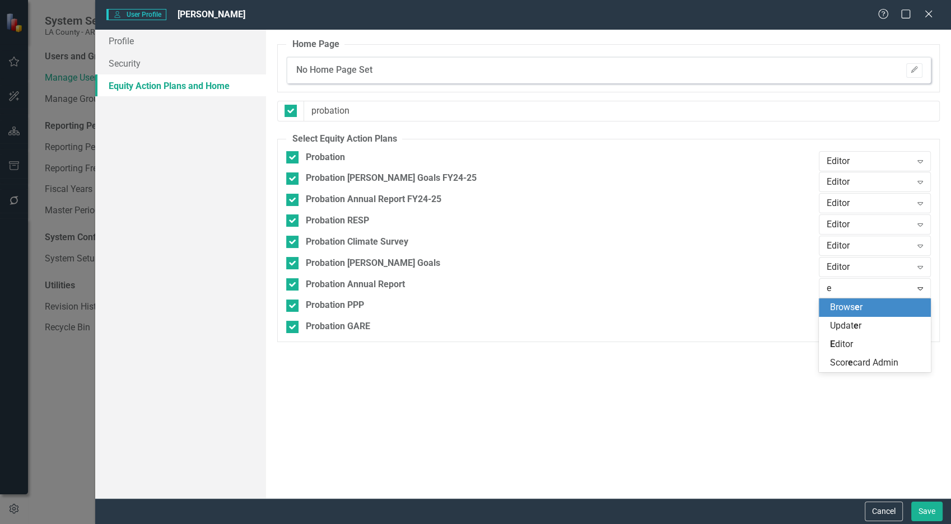
type input "ed"
click at [848, 306] on span "[PERSON_NAME]" at bounding box center [841, 307] width 23 height 11
click at [847, 313] on div "Browser" at bounding box center [869, 309] width 85 height 13
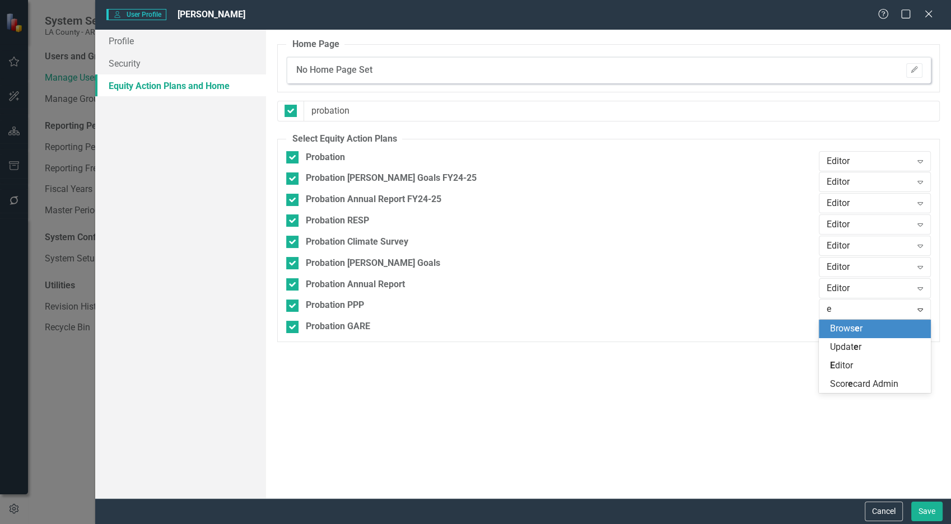
type input "ed"
click at [841, 329] on span "[PERSON_NAME]" at bounding box center [841, 328] width 23 height 11
click at [841, 329] on div "Browser" at bounding box center [869, 330] width 85 height 13
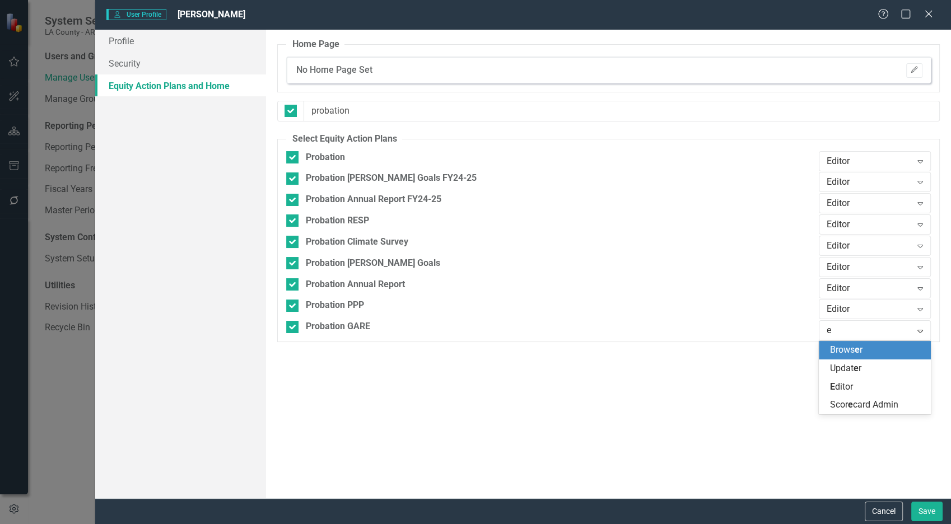
type input "ed"
click at [846, 350] on span "[PERSON_NAME]" at bounding box center [841, 350] width 23 height 11
click at [921, 511] on button "Save" at bounding box center [927, 512] width 31 height 20
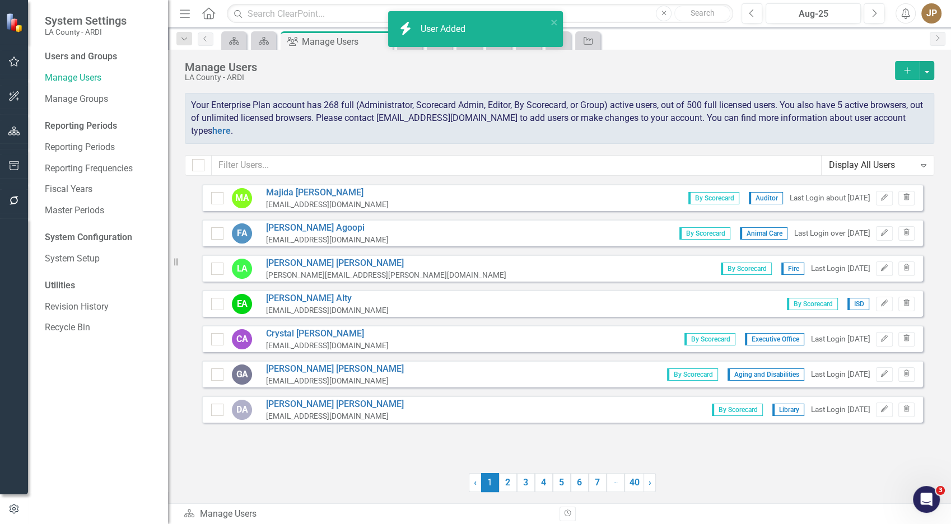
click at [907, 70] on icon "button" at bounding box center [907, 70] width 6 height 6
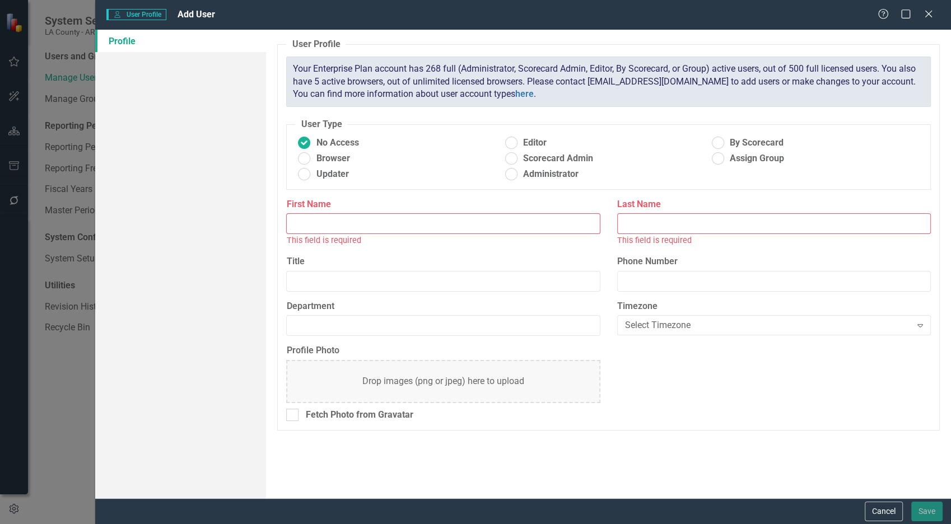
click at [377, 223] on input "First Name" at bounding box center [443, 223] width 314 height 21
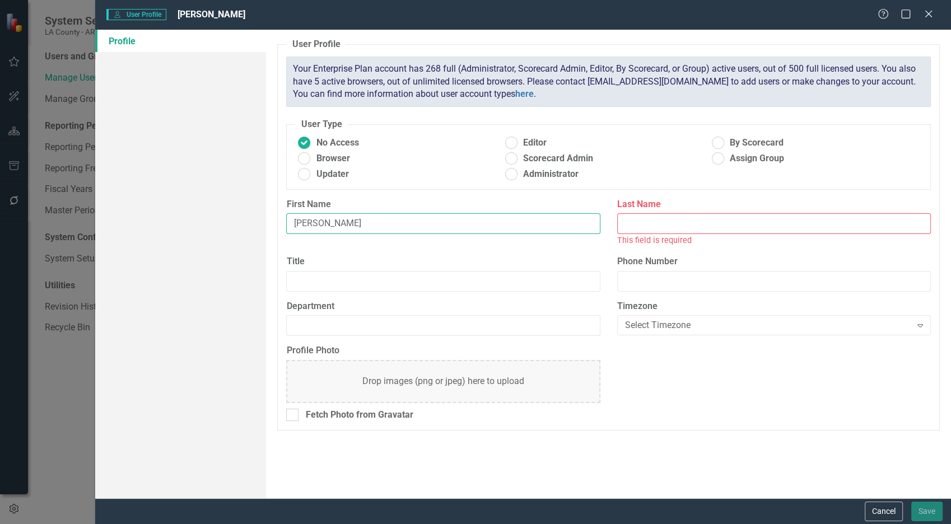
type input "[PERSON_NAME]"
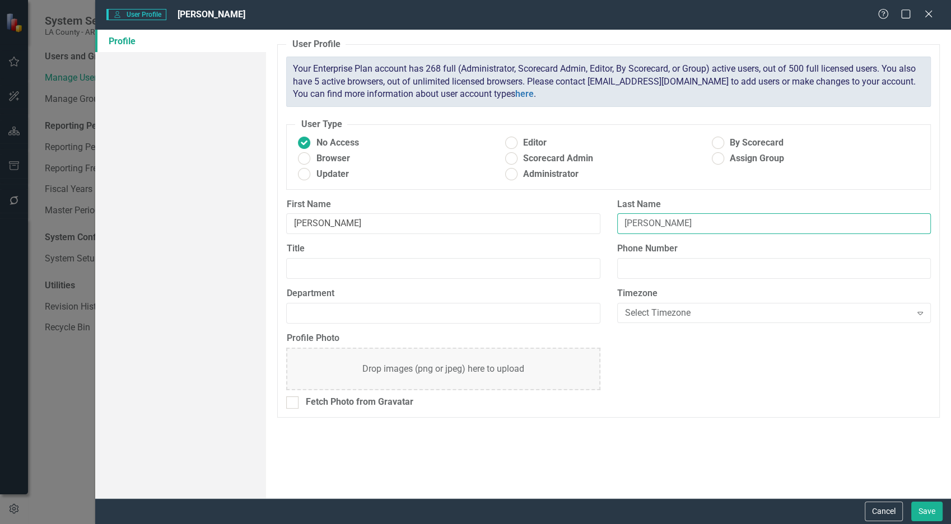
type input "[PERSON_NAME]"
click at [733, 144] on span "By Scorecard" at bounding box center [757, 143] width 54 height 13
drag, startPoint x: 733, startPoint y: 144, endPoint x: 717, endPoint y: 146, distance: 16.4
click at [717, 146] on ins at bounding box center [717, 142] width 17 height 17
click at [717, 146] on input "By Scorecard" at bounding box center [717, 142] width 17 height 17
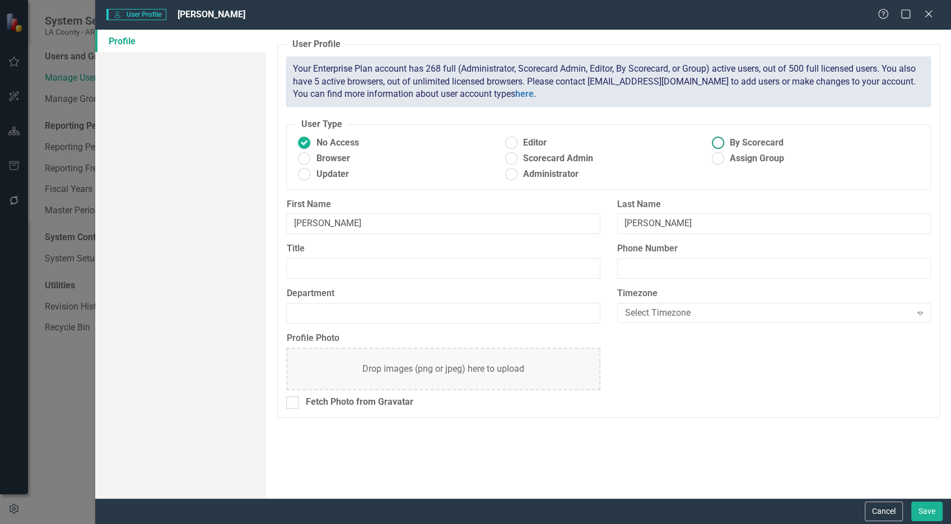
radio input "true"
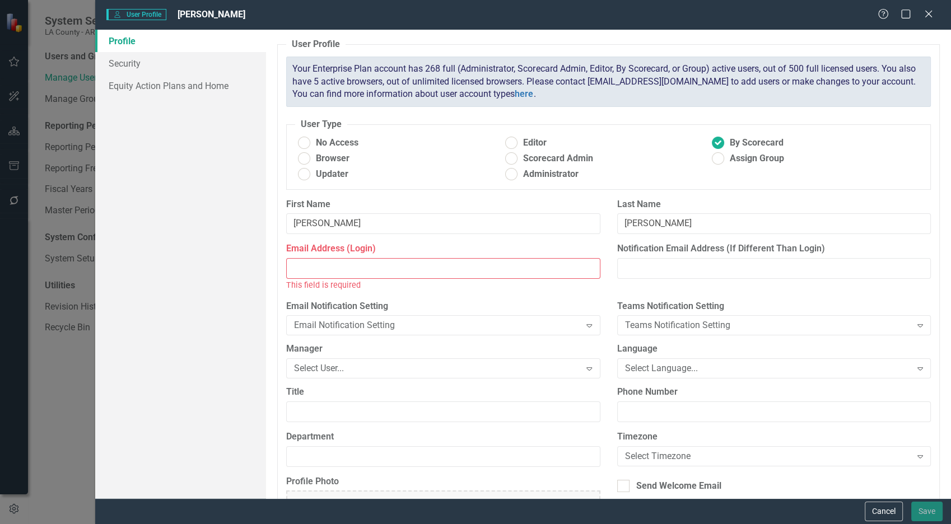
click at [339, 268] on input "Email Address (Login)" at bounding box center [443, 268] width 314 height 21
paste input "[PERSON_NAME][EMAIL_ADDRESS][PERSON_NAME][DOMAIN_NAME]"
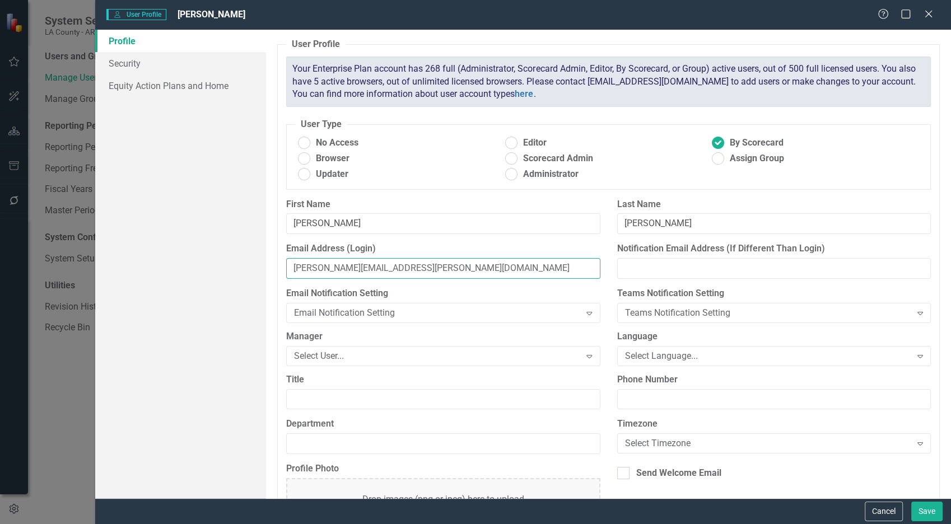
type input "[PERSON_NAME][EMAIL_ADDRESS][PERSON_NAME][DOMAIN_NAME]"
click at [340, 436] on input "Department" at bounding box center [443, 444] width 314 height 21
type input "Probation"
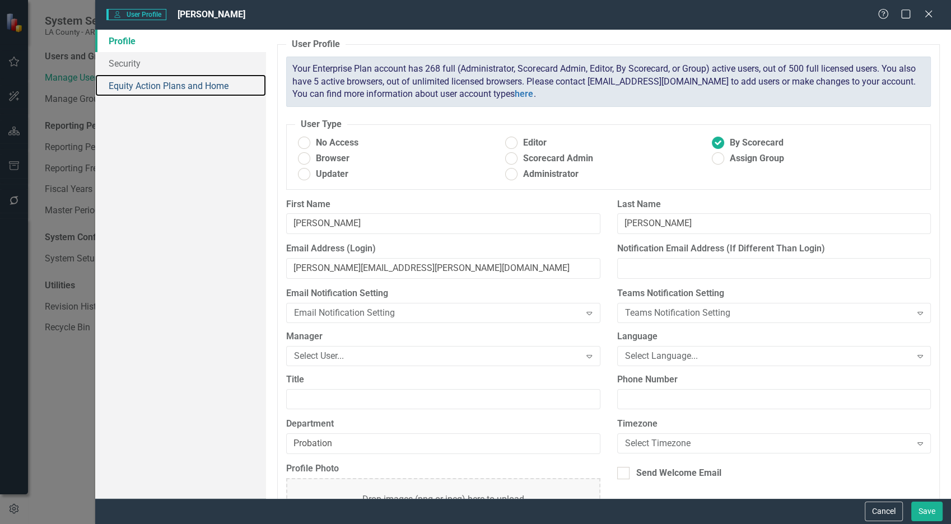
click at [191, 83] on link "Equity Action Plans and Home" at bounding box center [180, 86] width 171 height 22
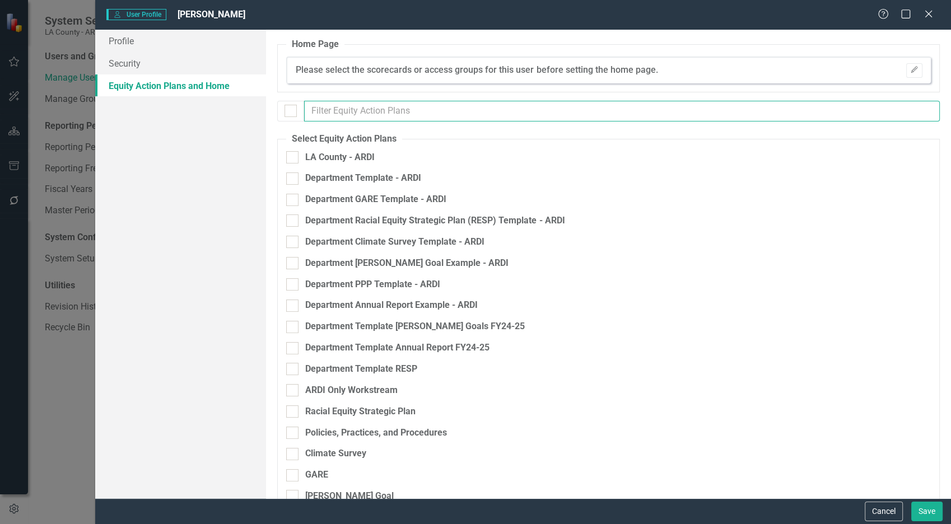
click at [483, 109] on input "text" at bounding box center [622, 111] width 636 height 21
checkbox input "false"
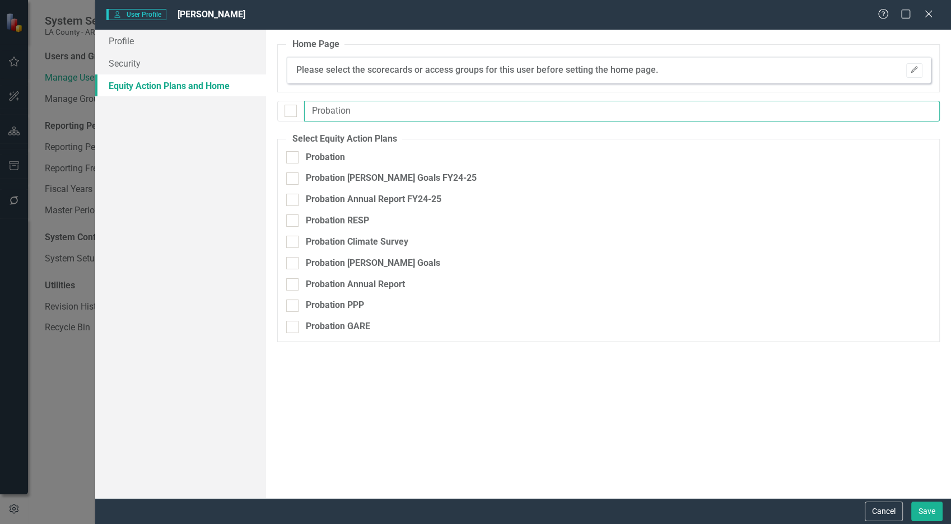
type input "Probation"
click at [317, 160] on div "Probation" at bounding box center [549, 161] width 527 height 21
drag, startPoint x: 317, startPoint y: 160, endPoint x: 314, endPoint y: 170, distance: 11.2
click at [317, 157] on div "Probation" at bounding box center [324, 157] width 39 height 13
click at [294, 157] on input "Probation" at bounding box center [289, 154] width 7 height 7
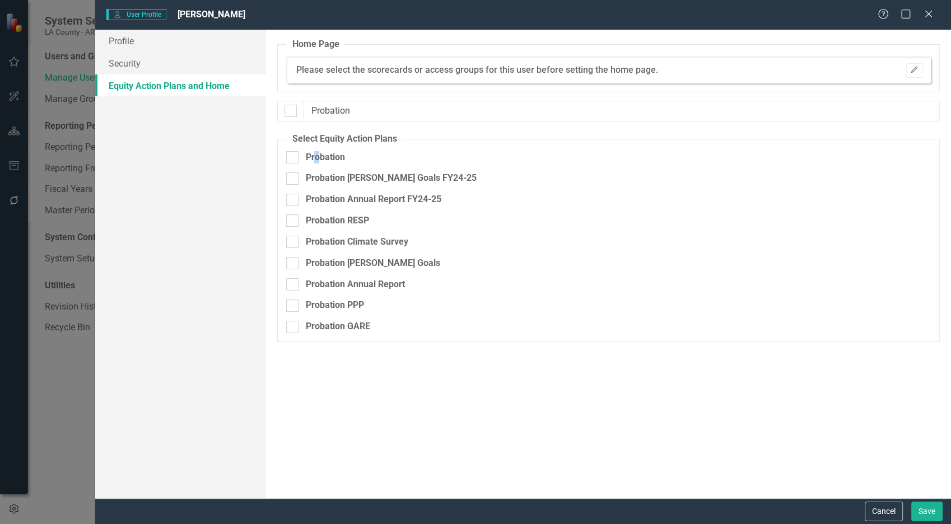
checkbox input "true"
click at [314, 173] on div "Probation [PERSON_NAME] Goals FY24-25" at bounding box center [390, 178] width 171 height 13
click at [294, 173] on input "Probation [PERSON_NAME] Goals FY24-25" at bounding box center [289, 176] width 7 height 7
checkbox input "true"
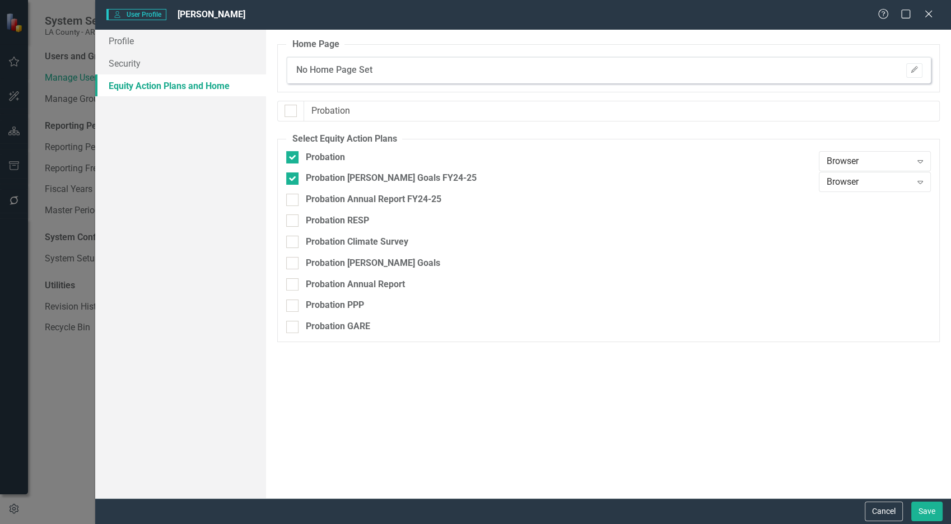
click at [313, 197] on div "Probation Annual Report FY24-25" at bounding box center [373, 199] width 136 height 13
click at [294, 197] on input "Probation Annual Report FY24-25" at bounding box center [289, 197] width 7 height 7
checkbox input "true"
click at [315, 221] on div "Probation RESP" at bounding box center [336, 221] width 63 height 13
click at [294, 221] on input "Probation RESP" at bounding box center [289, 218] width 7 height 7
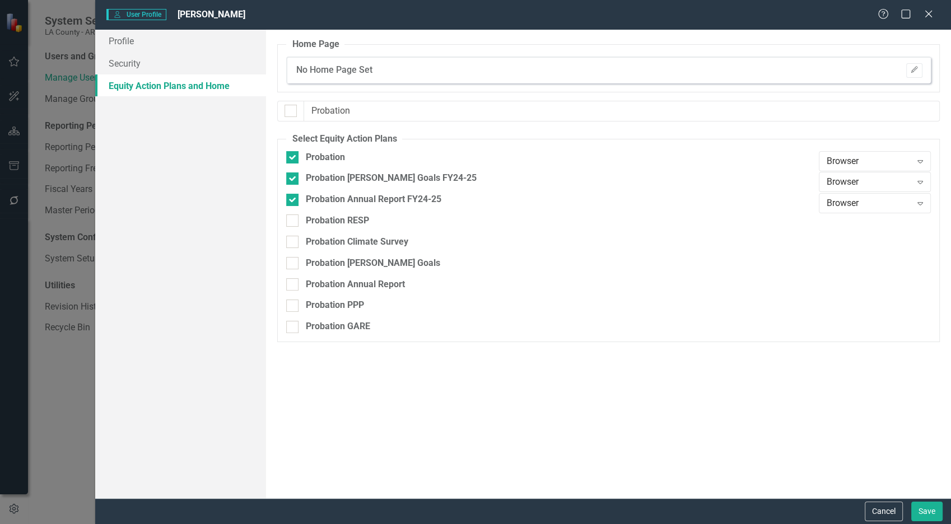
checkbox input "true"
click at [312, 245] on div "Probation Climate Survey" at bounding box center [356, 242] width 103 height 13
click at [294, 243] on input "Probation Climate Survey" at bounding box center [289, 239] width 7 height 7
checkbox input "true"
click at [311, 259] on div "Probation [PERSON_NAME] Goals" at bounding box center [372, 263] width 134 height 13
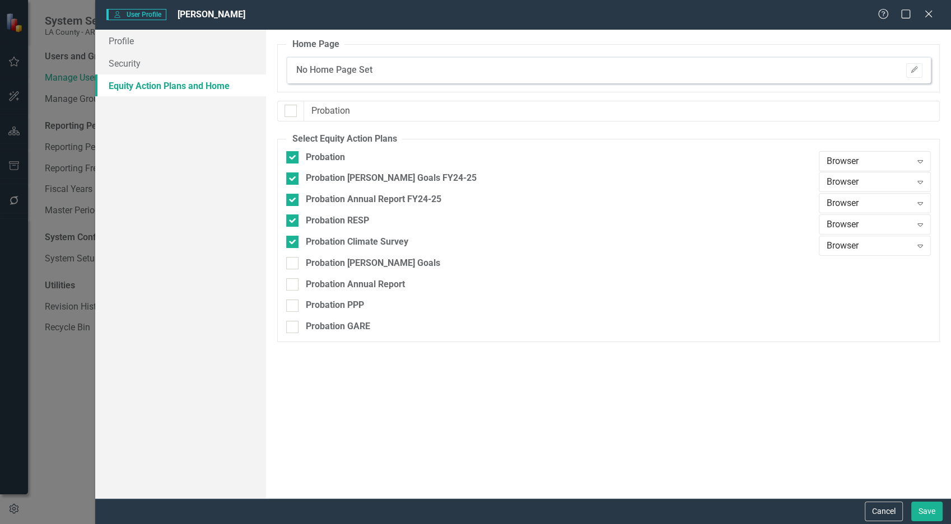
click at [294, 259] on input "Probation [PERSON_NAME] Goals" at bounding box center [289, 260] width 7 height 7
checkbox input "true"
click at [312, 284] on div "Probation Annual Report" at bounding box center [354, 284] width 99 height 13
click at [294, 284] on input "Probation Annual Report" at bounding box center [289, 281] width 7 height 7
checkbox input "true"
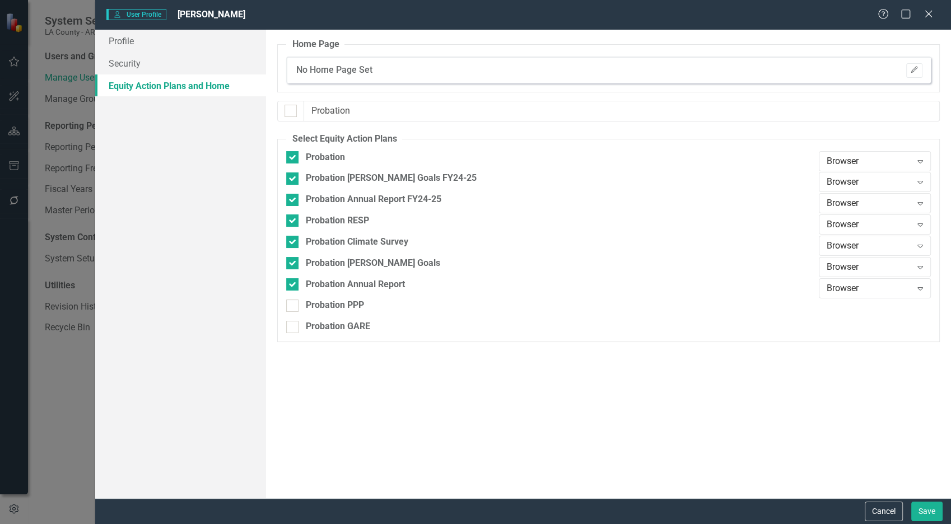
click at [314, 298] on div "Probation Annual Report" at bounding box center [549, 288] width 527 height 21
click at [315, 303] on div "Probation PPP" at bounding box center [334, 305] width 58 height 13
click at [294, 303] on input "Probation PPP" at bounding box center [289, 303] width 7 height 7
checkbox input "true"
click at [312, 321] on div "Probation GARE" at bounding box center [337, 327] width 64 height 13
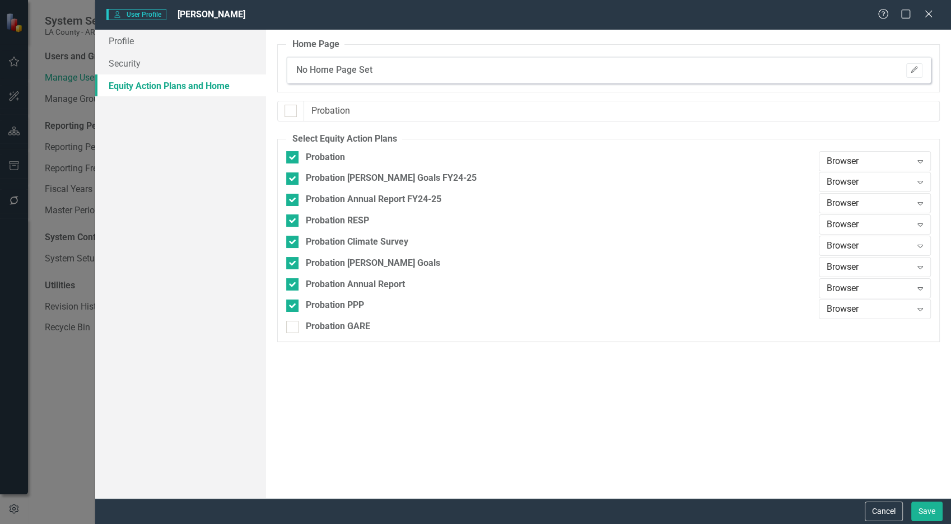
click at [294, 321] on input "Probation GARE" at bounding box center [289, 324] width 7 height 7
checkbox input "true"
click at [879, 165] on div "Browser" at bounding box center [869, 161] width 85 height 13
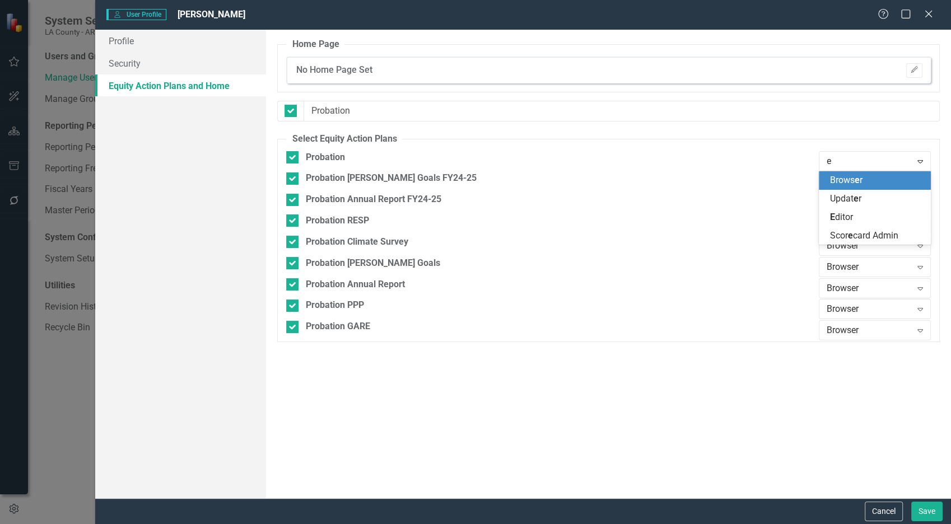
type input "ed"
click at [877, 179] on div "Browser" at bounding box center [869, 182] width 85 height 13
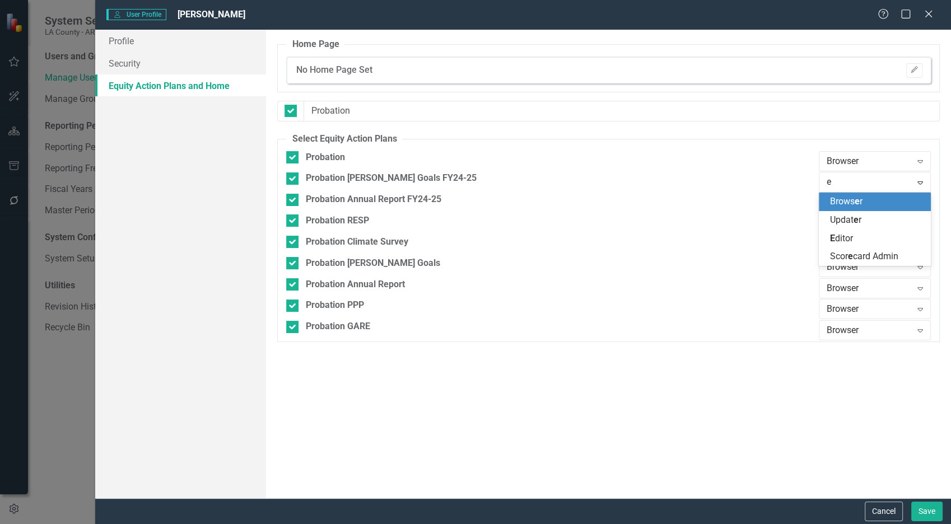
type input "ed"
click at [864, 202] on div "[PERSON_NAME]" at bounding box center [877, 202] width 94 height 13
click at [865, 164] on div "Browser" at bounding box center [869, 161] width 85 height 13
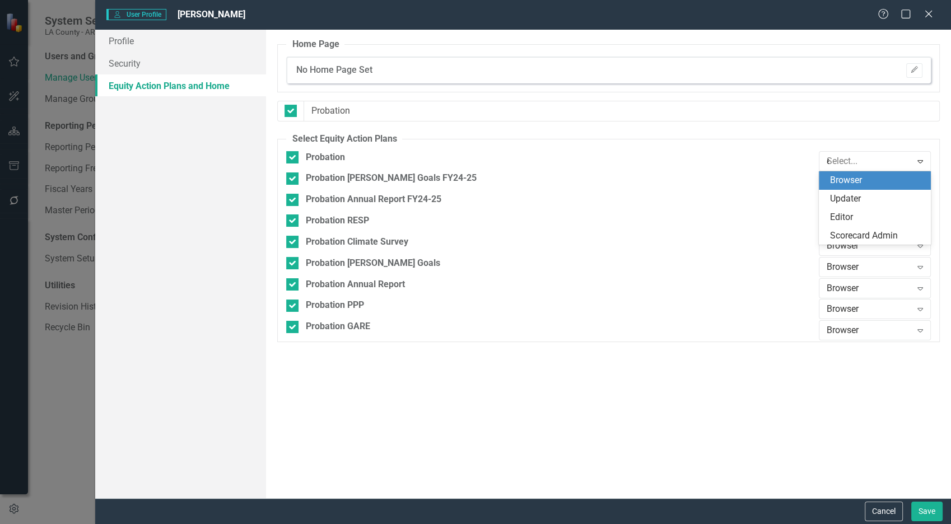
type input "ed"
click at [852, 184] on span "[PERSON_NAME]" at bounding box center [841, 180] width 23 height 11
click at [840, 210] on div "Browser Expand" at bounding box center [875, 203] width 112 height 20
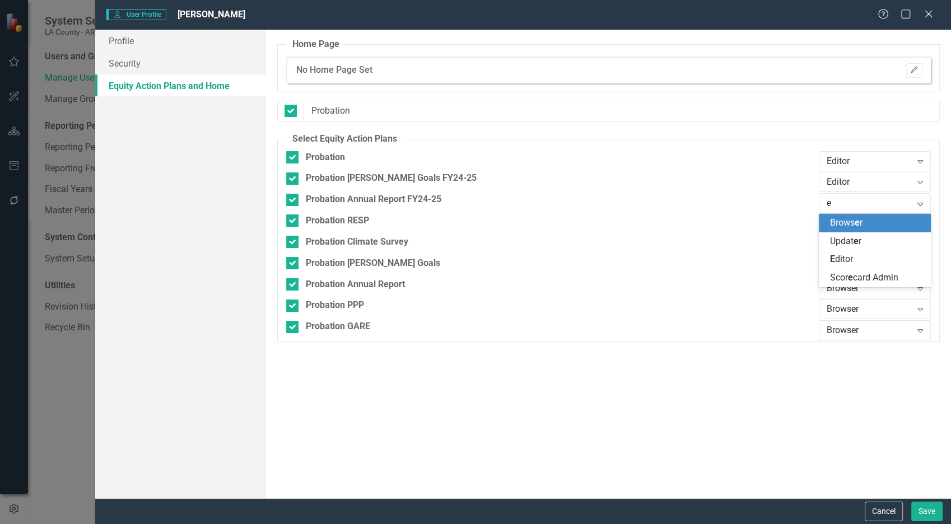
type input "ed"
click at [832, 229] on div "[PERSON_NAME]" at bounding box center [877, 223] width 94 height 13
click at [835, 226] on div "Browser" at bounding box center [869, 225] width 85 height 13
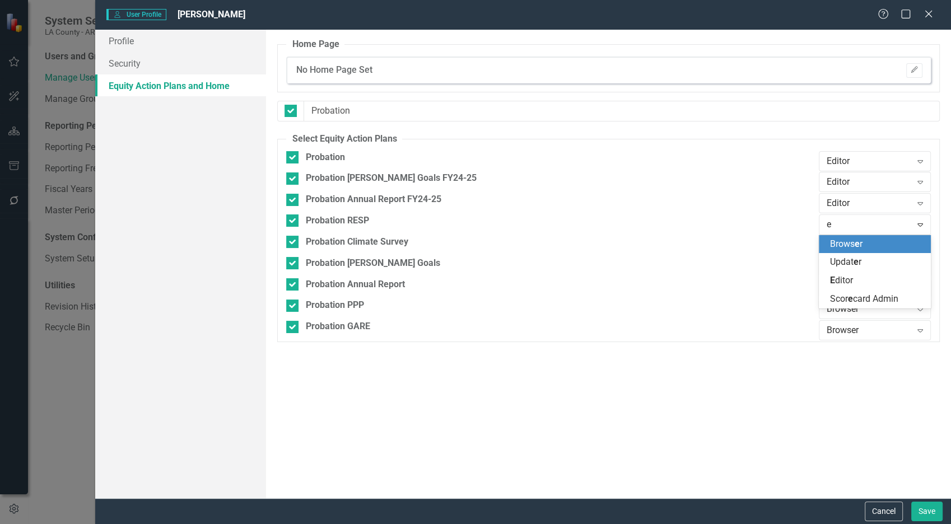
type input "ed"
click at [834, 243] on span "Ed" at bounding box center [835, 244] width 10 height 11
click at [835, 243] on div "Browser" at bounding box center [869, 246] width 85 height 13
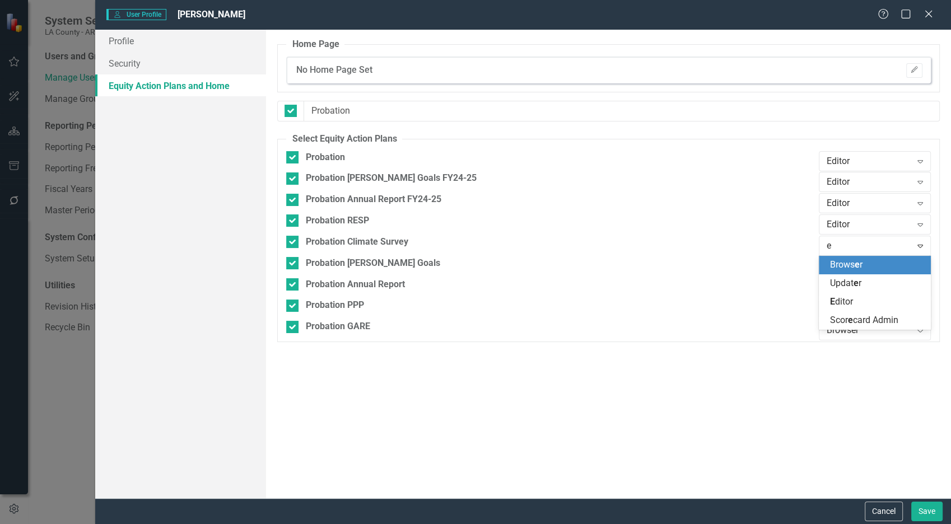
type input "ed"
click at [834, 261] on span "Ed" at bounding box center [835, 264] width 10 height 11
click at [843, 267] on div "Browser" at bounding box center [869, 267] width 85 height 13
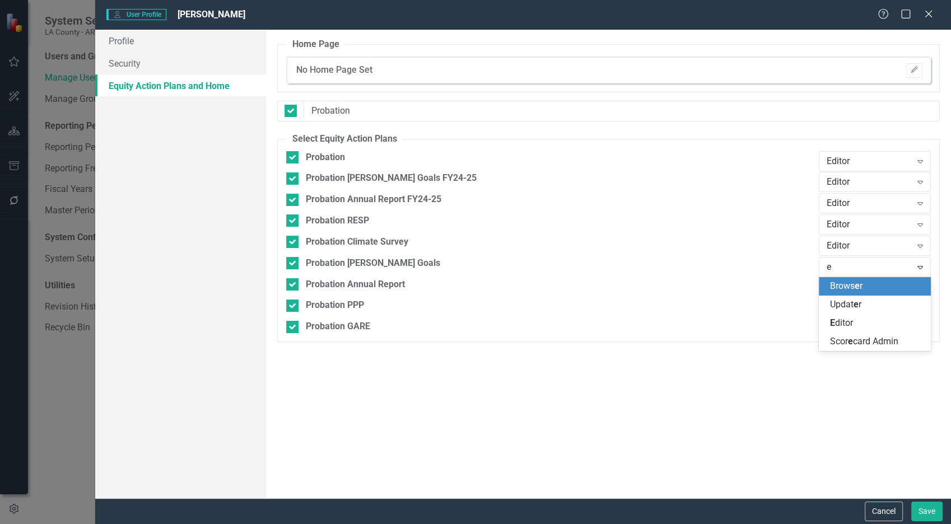
type input "ed"
click at [837, 290] on span "Ed" at bounding box center [835, 286] width 10 height 11
click at [844, 289] on div "Browser" at bounding box center [869, 288] width 85 height 13
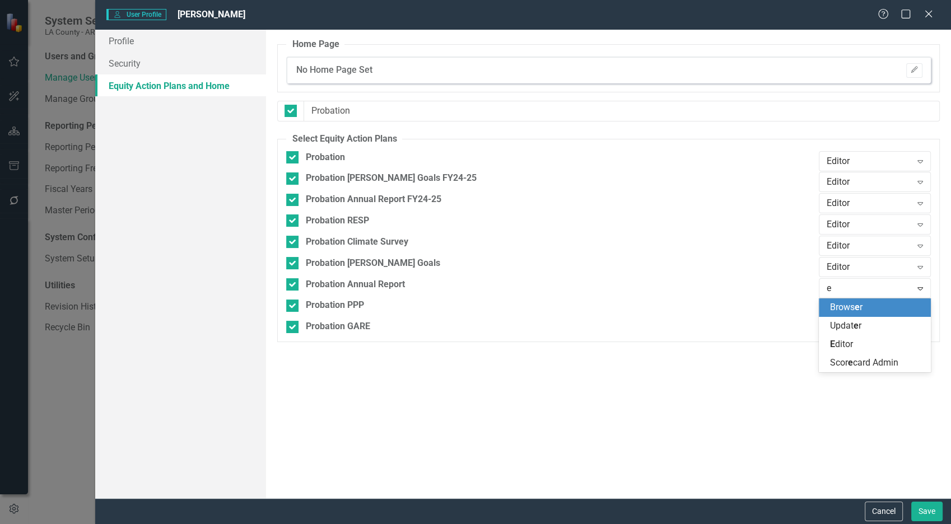
type input "ed"
click at [838, 311] on div "[PERSON_NAME]" at bounding box center [877, 307] width 94 height 13
click at [838, 309] on div "Browser" at bounding box center [869, 309] width 85 height 13
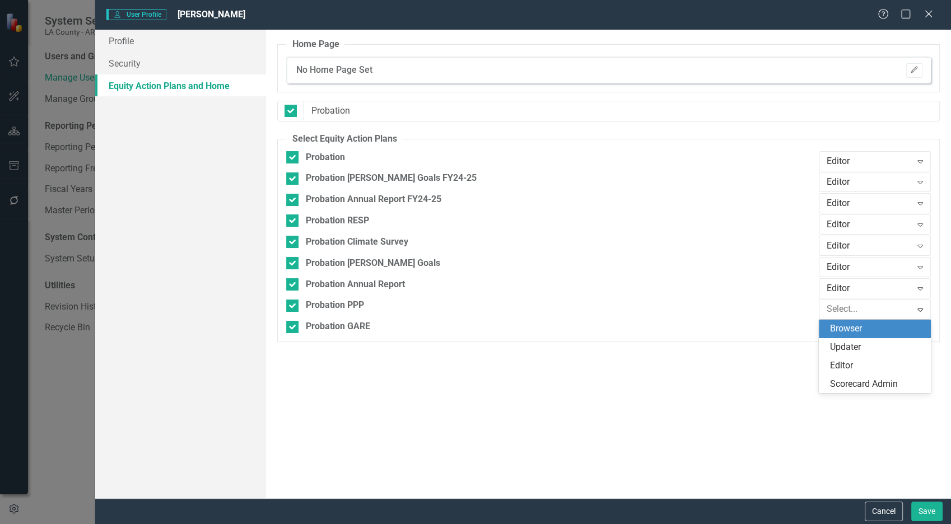
type input "d"
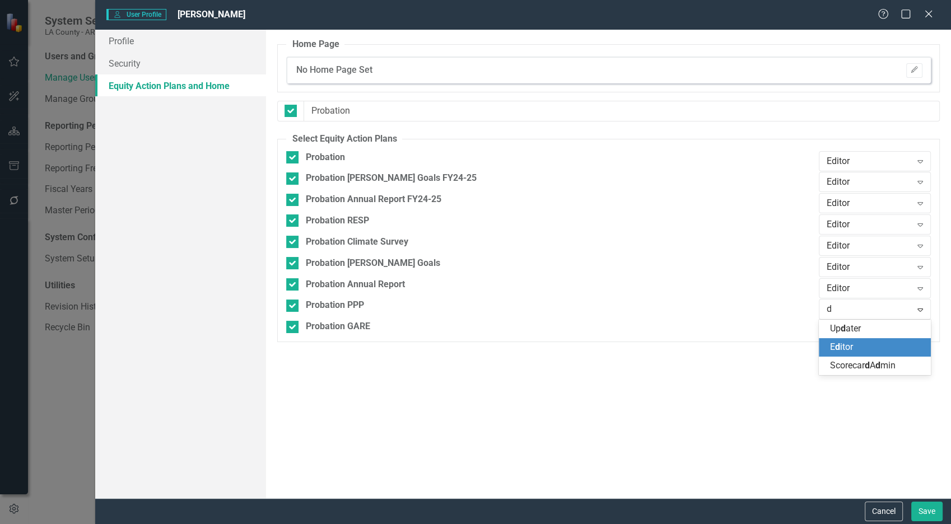
click at [837, 342] on span "d" at bounding box center [837, 347] width 5 height 11
click at [841, 324] on div "Browser" at bounding box center [869, 330] width 85 height 13
type input "ed"
click at [841, 349] on span "[PERSON_NAME]" at bounding box center [841, 350] width 23 height 11
click at [936, 509] on button "Save" at bounding box center [927, 512] width 31 height 20
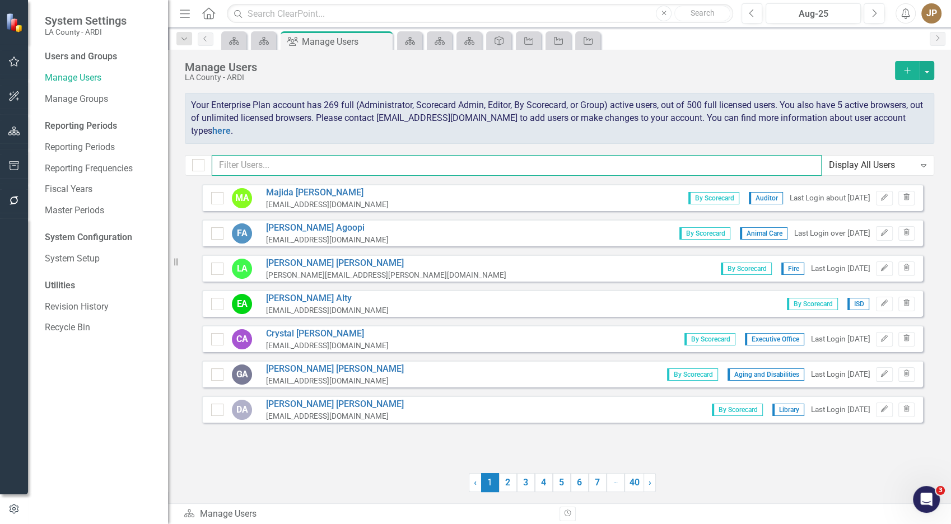
click at [306, 155] on input "text" at bounding box center [517, 165] width 610 height 21
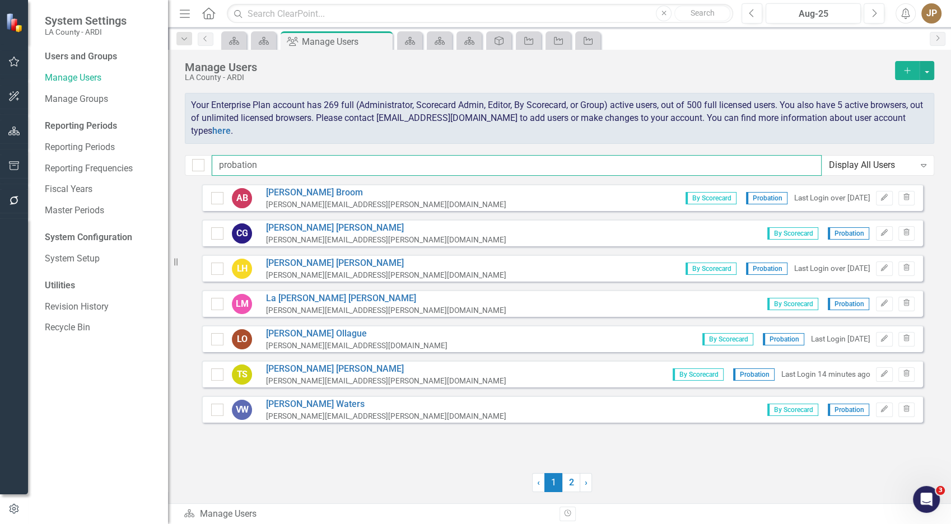
type input "probation"
click at [408, 458] on div "AB [PERSON_NAME] [PERSON_NAME][EMAIL_ADDRESS][PERSON_NAME][DOMAIN_NAME] By Scor…" at bounding box center [563, 321] width 722 height 275
click at [310, 165] on input "probation" at bounding box center [517, 165] width 610 height 21
